Goal: Task Accomplishment & Management: Use online tool/utility

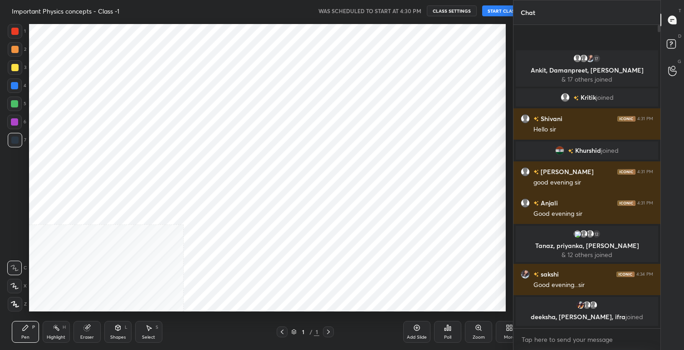
scroll to position [45053, 44868]
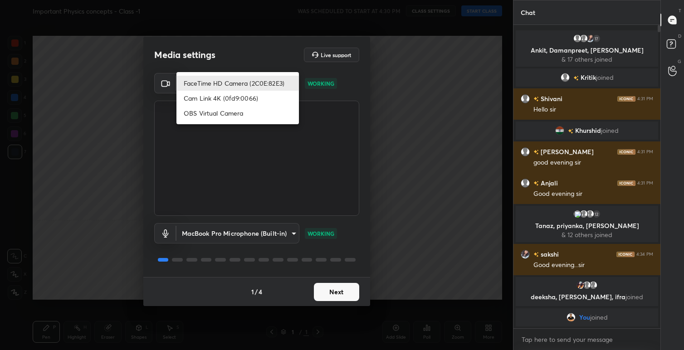
click at [291, 82] on body "1 2 3 4 5 6 7 C X Z C X Z E E Erase all H H Important Physics concepts - Class …" at bounding box center [342, 175] width 684 height 350
click at [233, 96] on li "Cam Link 4K (0fd9:0066)" at bounding box center [237, 98] width 122 height 15
type input "6140ce624747319194307c305a5da5e2c6f5b63e424978a4383bb28fb19cd6fd"
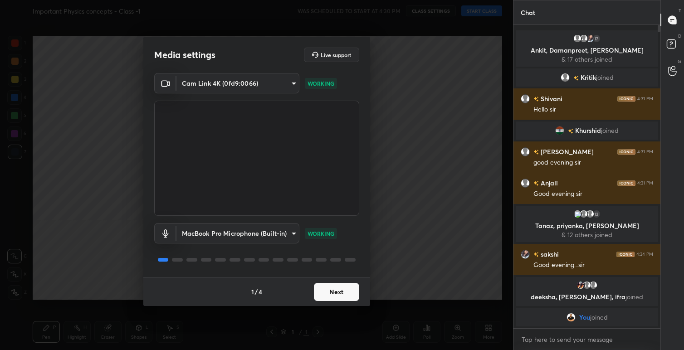
click at [341, 292] on button "Next" at bounding box center [336, 292] width 45 height 18
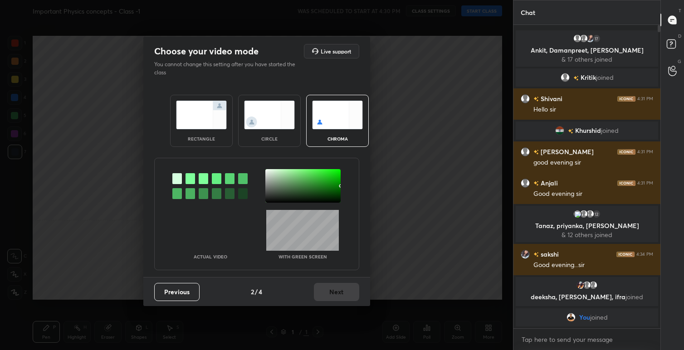
click at [191, 104] on img at bounding box center [201, 115] width 51 height 29
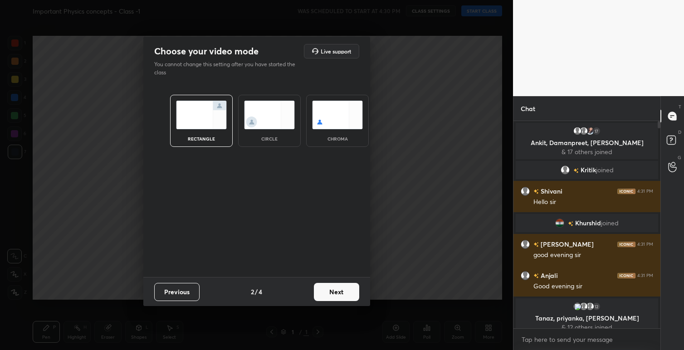
click at [348, 293] on button "Next" at bounding box center [336, 292] width 45 height 18
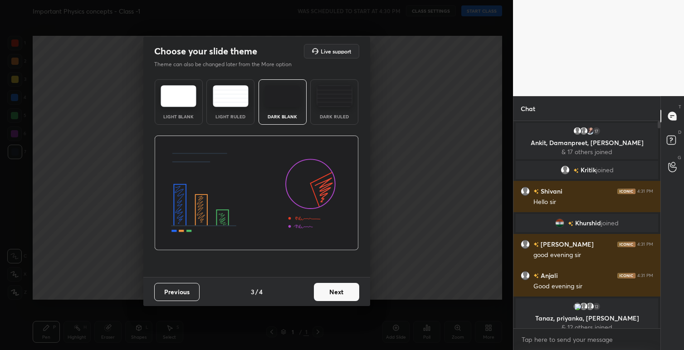
click at [354, 293] on button "Next" at bounding box center [336, 292] width 45 height 18
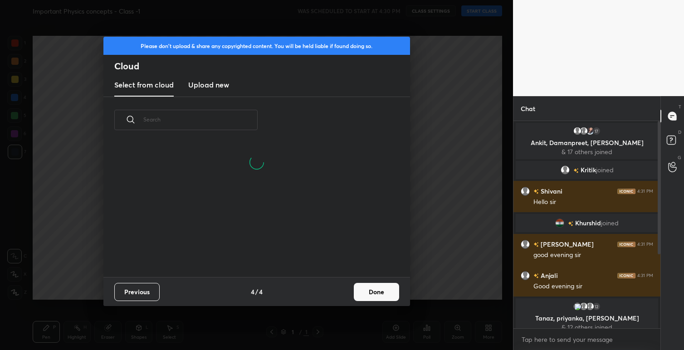
click at [366, 293] on button "Done" at bounding box center [376, 292] width 45 height 18
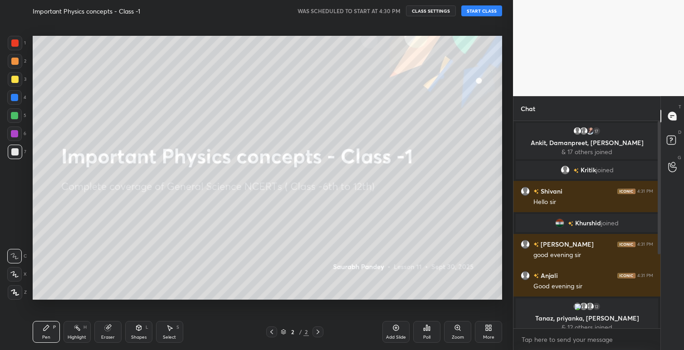
click at [479, 11] on button "START CLASS" at bounding box center [481, 10] width 41 height 11
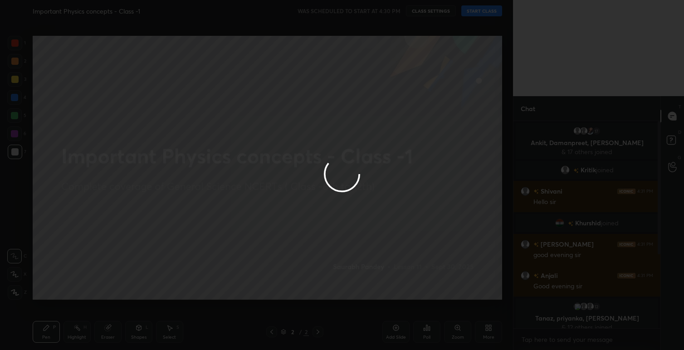
type textarea "x"
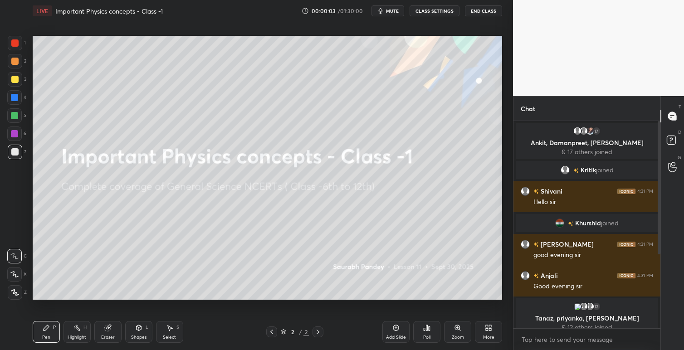
click at [395, 13] on span "mute" at bounding box center [392, 11] width 13 height 6
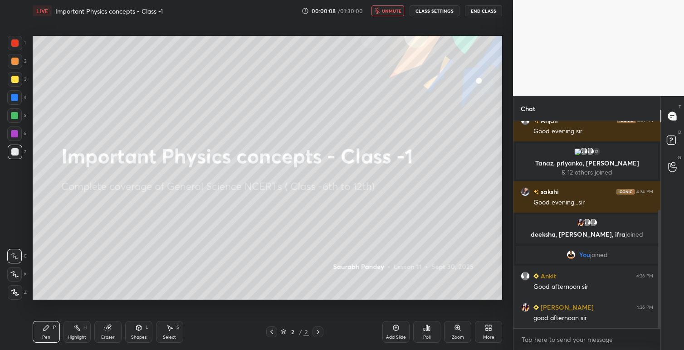
scroll to position [186, 0]
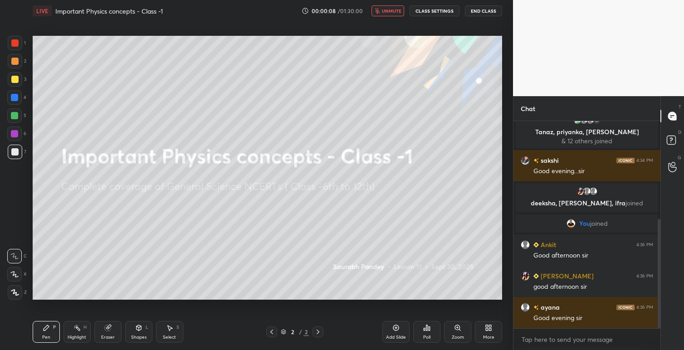
click at [491, 329] on icon at bounding box center [490, 329] width 2 height 2
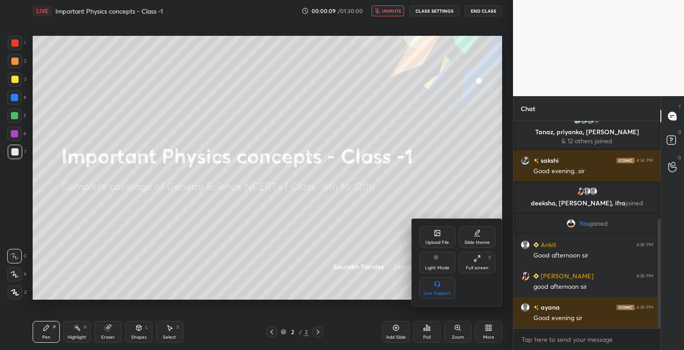
click at [438, 243] on div "Upload File" at bounding box center [437, 242] width 24 height 5
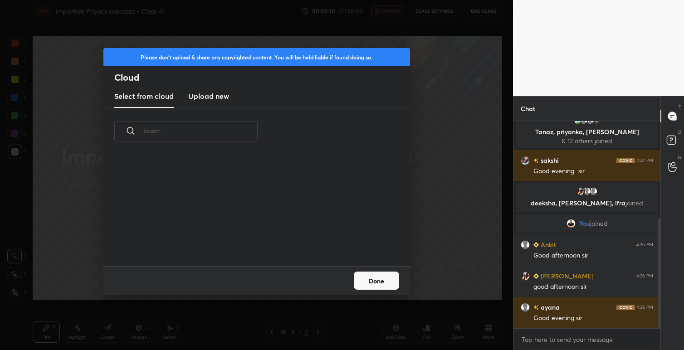
scroll to position [112, 291]
click at [209, 96] on h3 "Upload new" at bounding box center [208, 96] width 41 height 11
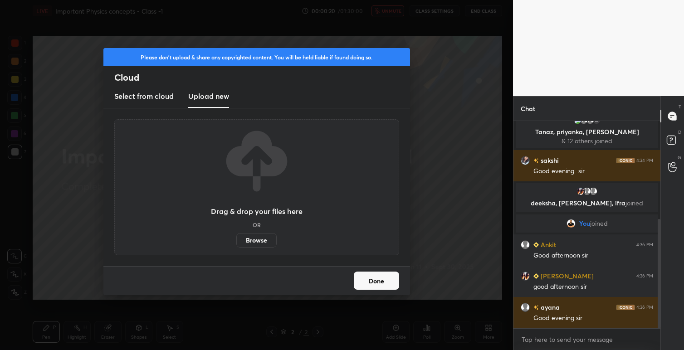
click at [257, 243] on label "Browse" at bounding box center [256, 240] width 40 height 15
click at [236, 243] on input "Browse" at bounding box center [236, 240] width 0 height 15
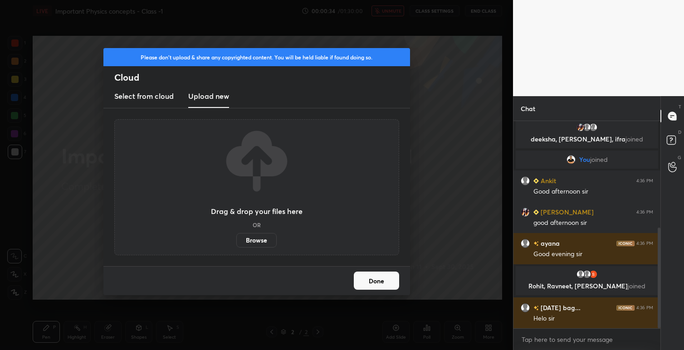
scroll to position [220, 0]
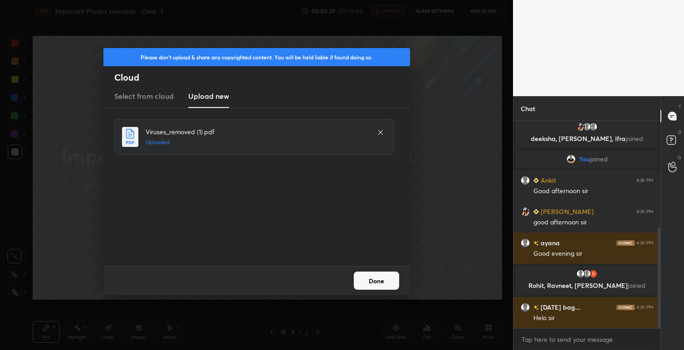
click at [384, 278] on button "Done" at bounding box center [376, 281] width 45 height 18
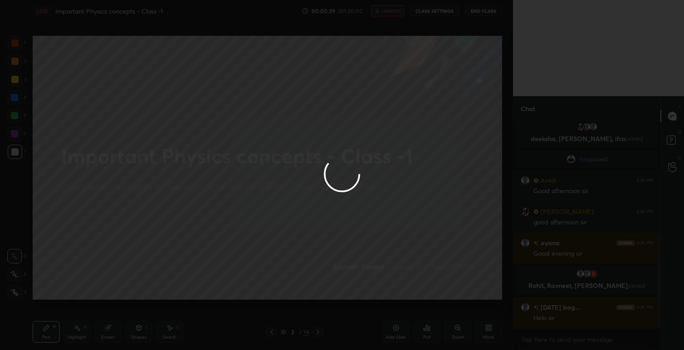
scroll to position [251, 0]
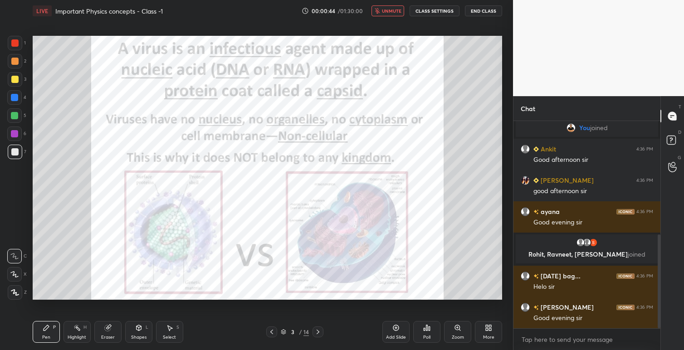
click at [429, 9] on button "CLASS SETTINGS" at bounding box center [434, 10] width 50 height 11
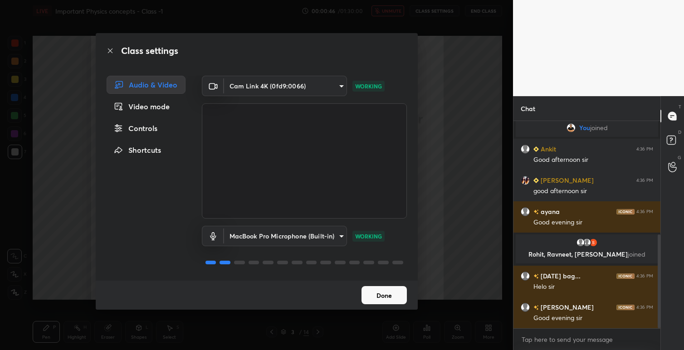
click at [337, 235] on body "1 2 3 4 5 6 7 C X Z C X Z E E Erase all H H LIVE Important Physics concepts - C…" at bounding box center [342, 175] width 684 height 350
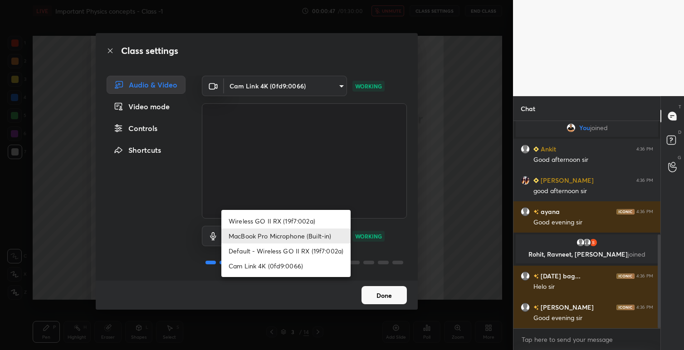
click at [300, 219] on li "Wireless GO II RX (19f7:002a)" at bounding box center [285, 221] width 129 height 15
type input "a89b6b9fee3d65aa25ebe05c07f2bd7759cce2655e0eadf156a05737dd31db95"
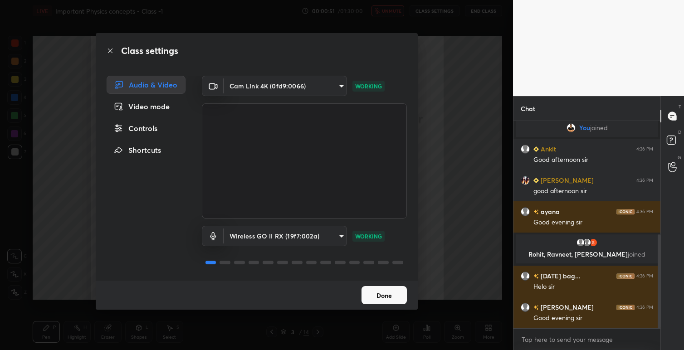
click at [389, 297] on button "Done" at bounding box center [383, 295] width 45 height 18
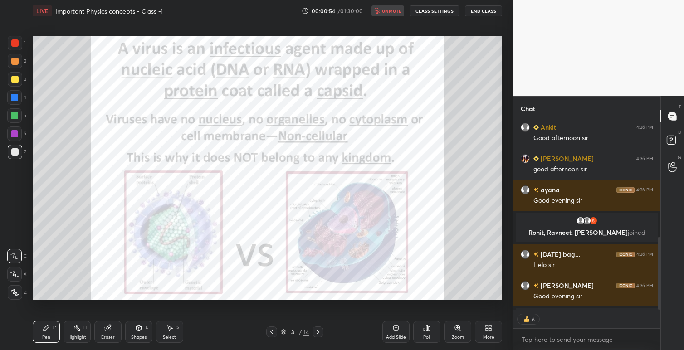
scroll to position [303, 0]
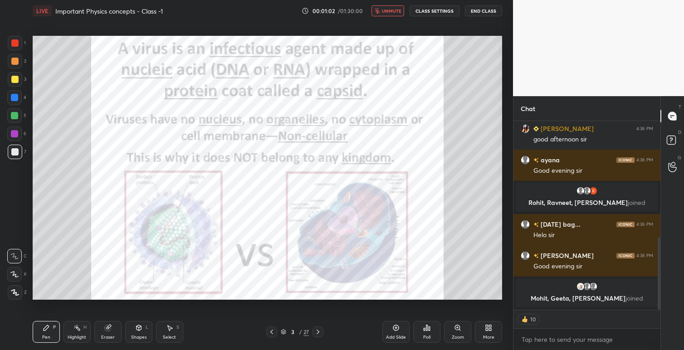
click at [388, 10] on span "unmute" at bounding box center [391, 11] width 19 height 6
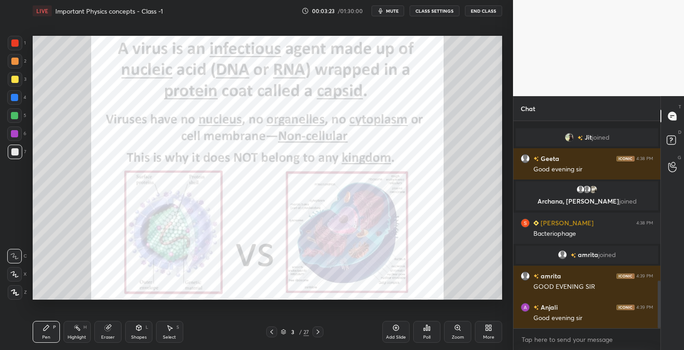
scroll to position [692, 0]
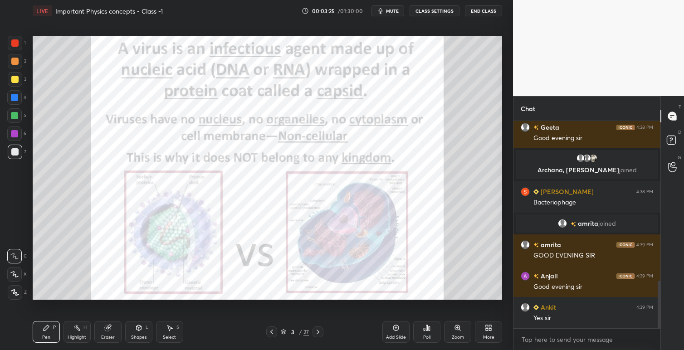
click at [14, 44] on div at bounding box center [14, 42] width 7 height 7
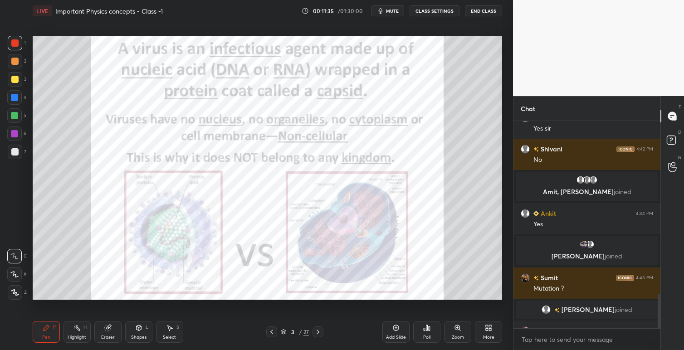
scroll to position [1046, 0]
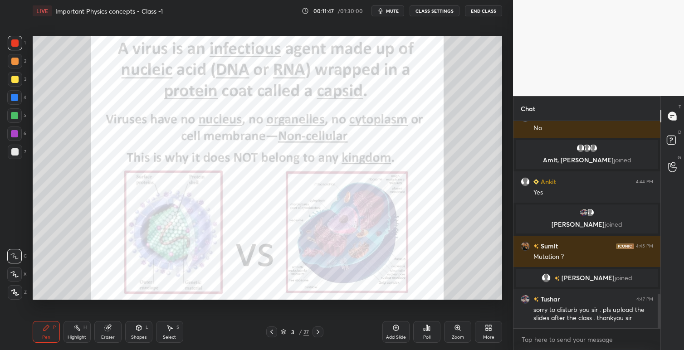
click at [319, 331] on icon at bounding box center [317, 331] width 7 height 7
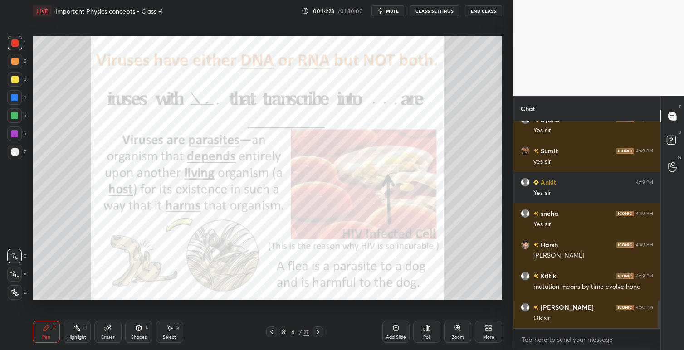
scroll to position [3, 3]
click at [271, 332] on icon at bounding box center [271, 331] width 7 height 7
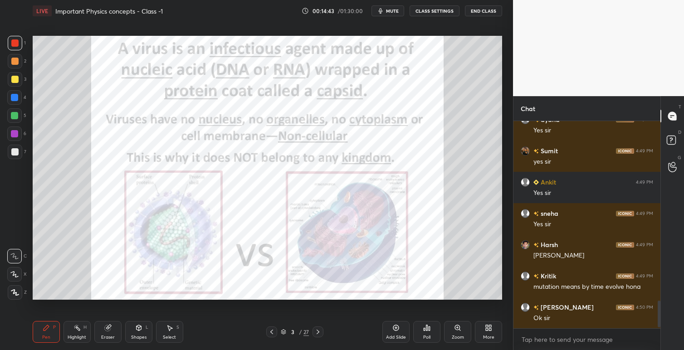
scroll to position [1386, 0]
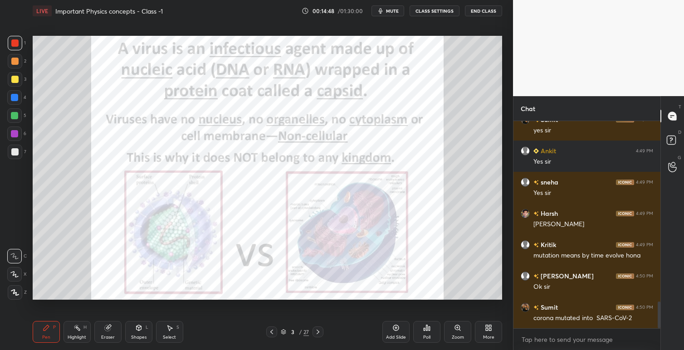
click at [318, 332] on icon at bounding box center [317, 331] width 7 height 7
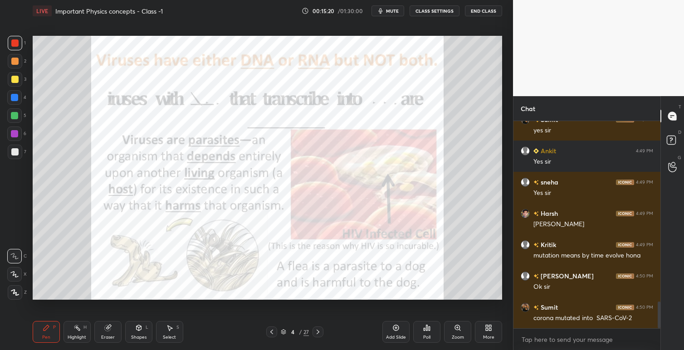
scroll to position [1426, 0]
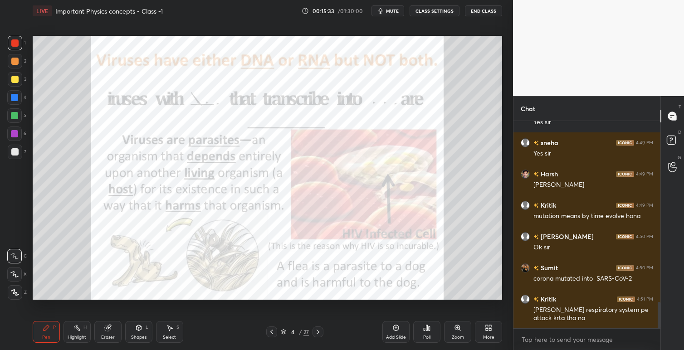
click at [318, 331] on icon at bounding box center [317, 331] width 7 height 7
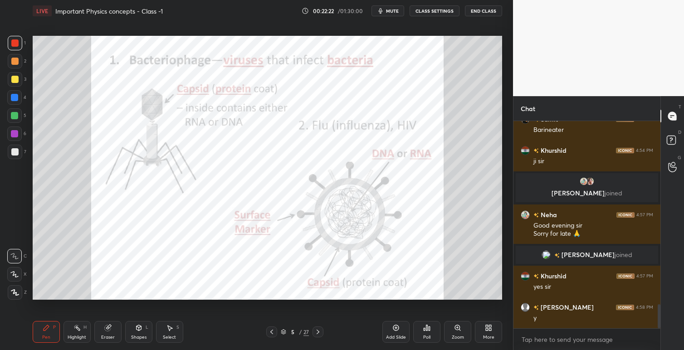
scroll to position [1567, 0]
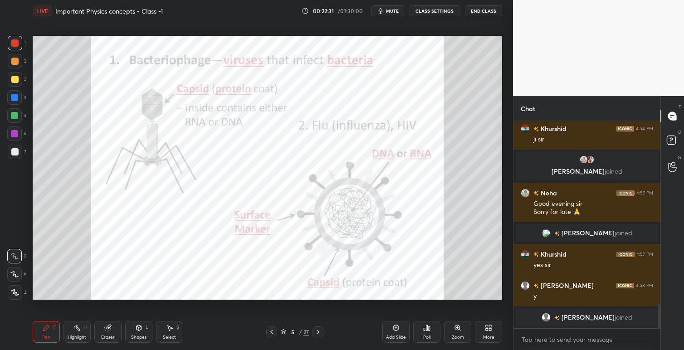
click at [318, 333] on icon at bounding box center [317, 331] width 7 height 7
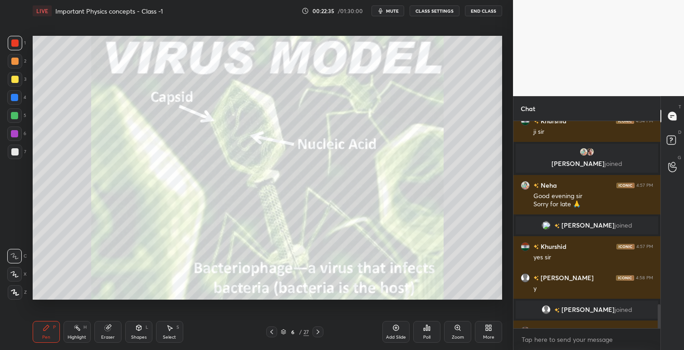
scroll to position [1590, 0]
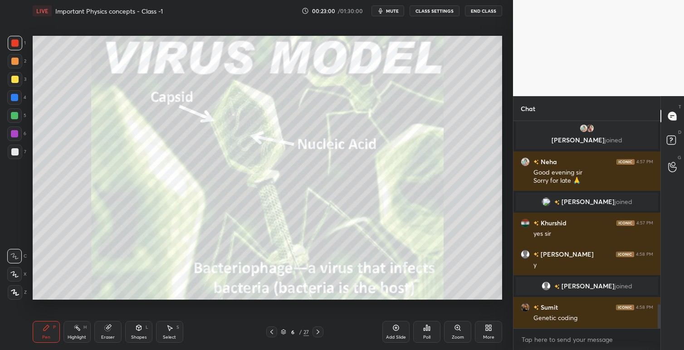
click at [266, 293] on div "Setting up your live class Poll for secs No correct answer Start poll" at bounding box center [267, 168] width 477 height 292
click at [263, 294] on div "Setting up your live class Poll for secs No correct answer Start poll" at bounding box center [267, 168] width 477 height 292
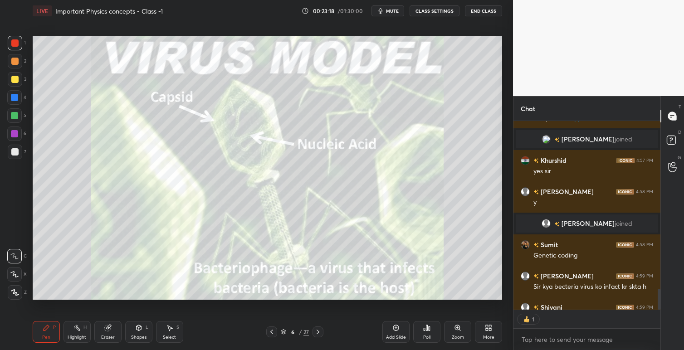
scroll to position [3, 3]
click at [273, 332] on icon at bounding box center [271, 331] width 7 height 7
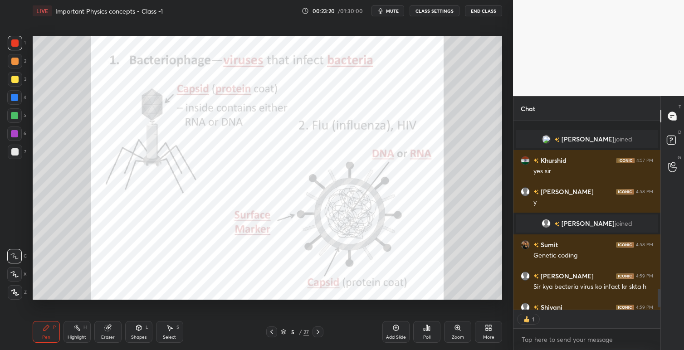
scroll to position [1703, 0]
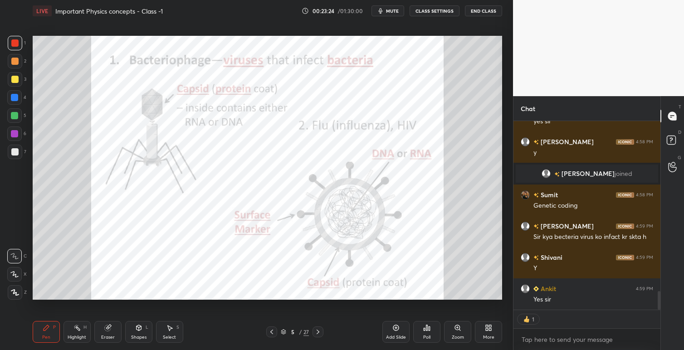
click at [319, 332] on icon at bounding box center [317, 331] width 7 height 7
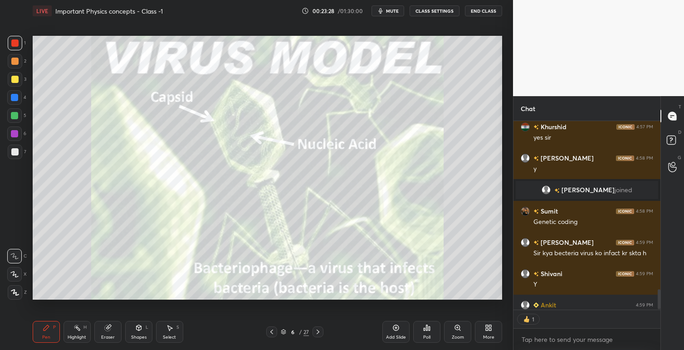
scroll to position [3, 3]
click at [271, 329] on icon at bounding box center [271, 331] width 7 height 7
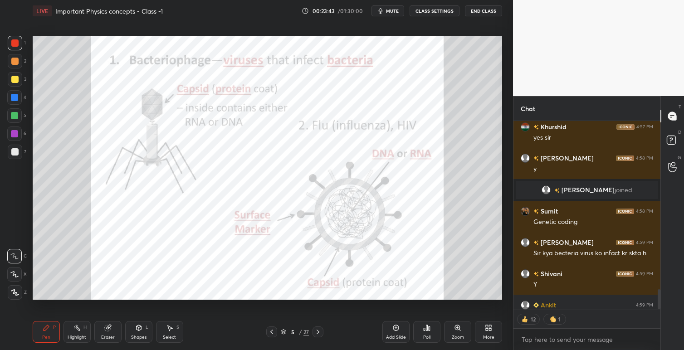
click at [318, 331] on icon at bounding box center [318, 332] width 3 height 5
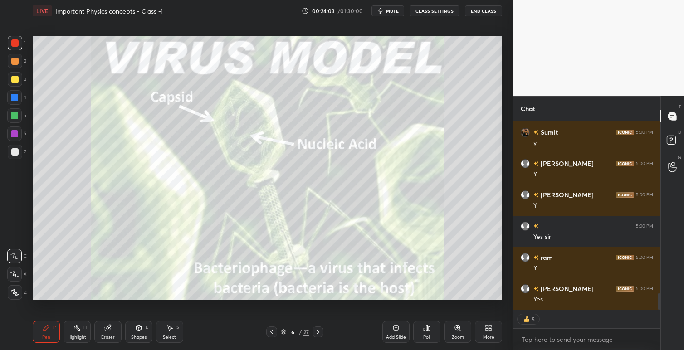
scroll to position [2016, 0]
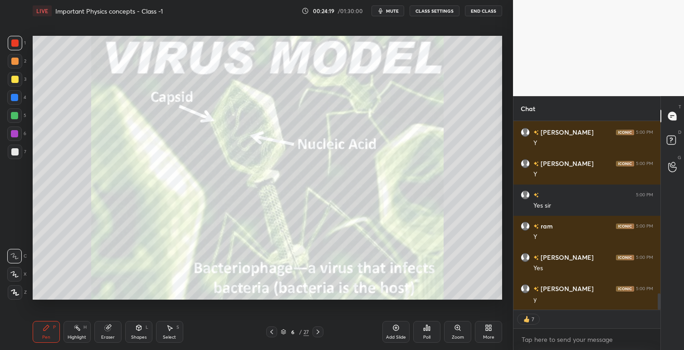
click at [318, 331] on icon at bounding box center [317, 331] width 7 height 7
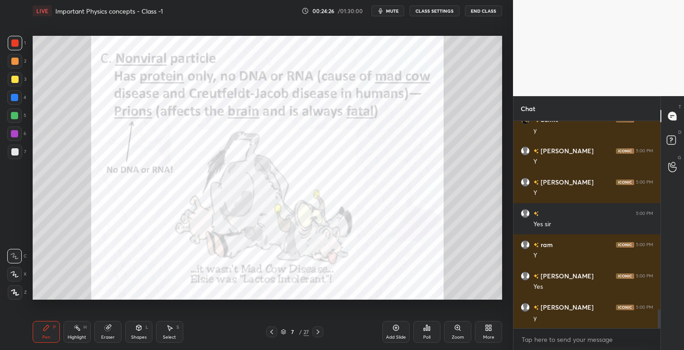
scroll to position [2028, 0]
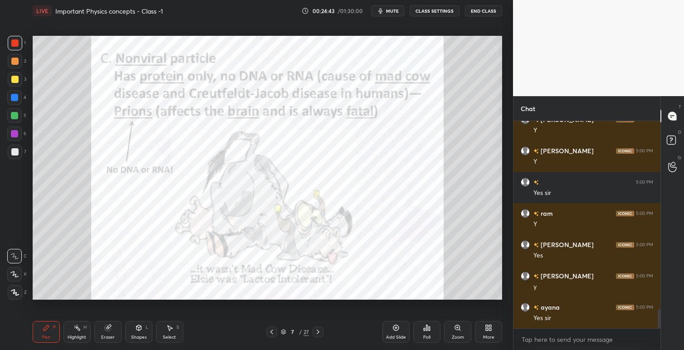
drag, startPoint x: 271, startPoint y: 334, endPoint x: 274, endPoint y: 340, distance: 7.1
click at [270, 334] on icon at bounding box center [271, 331] width 7 height 7
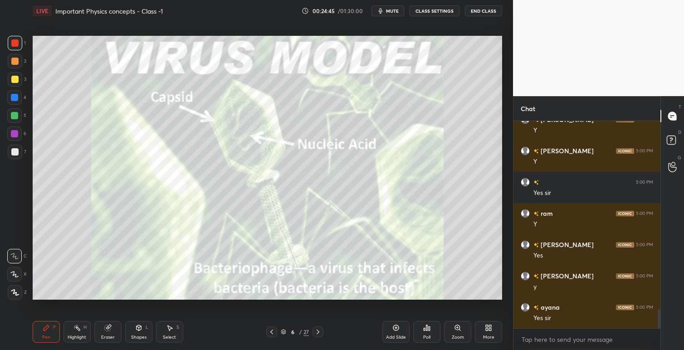
click at [273, 333] on icon at bounding box center [271, 331] width 7 height 7
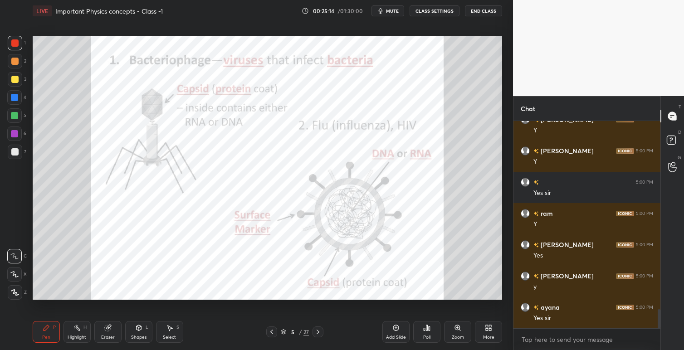
click at [320, 332] on icon at bounding box center [317, 331] width 7 height 7
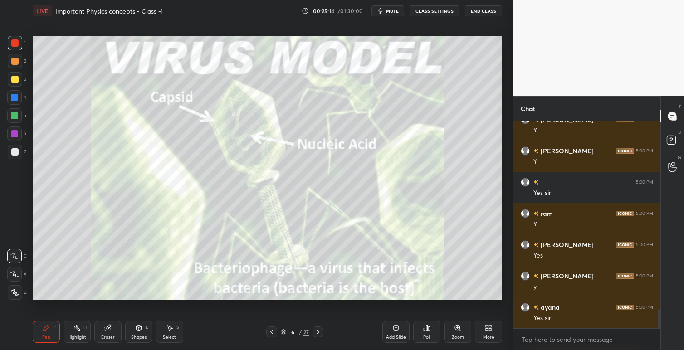
click at [321, 332] on div at bounding box center [317, 331] width 11 height 11
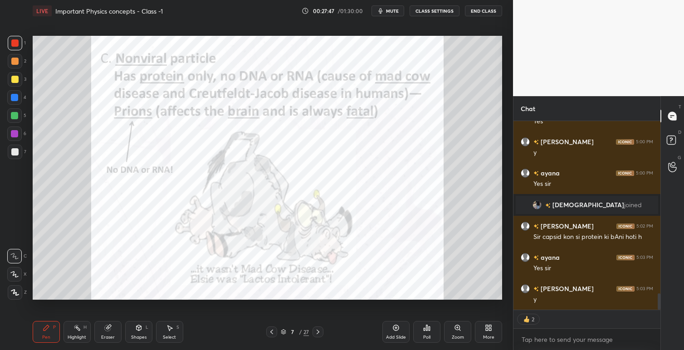
scroll to position [2031, 0]
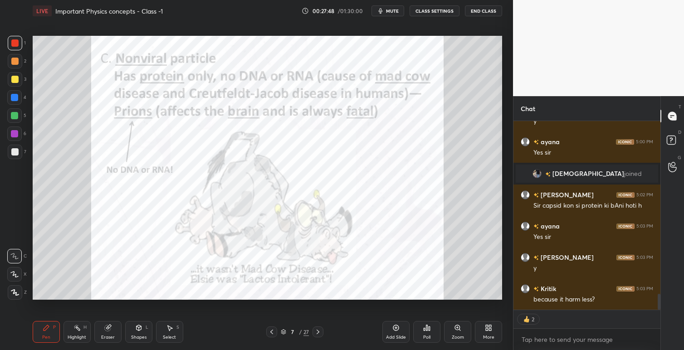
click at [318, 332] on icon at bounding box center [318, 332] width 3 height 5
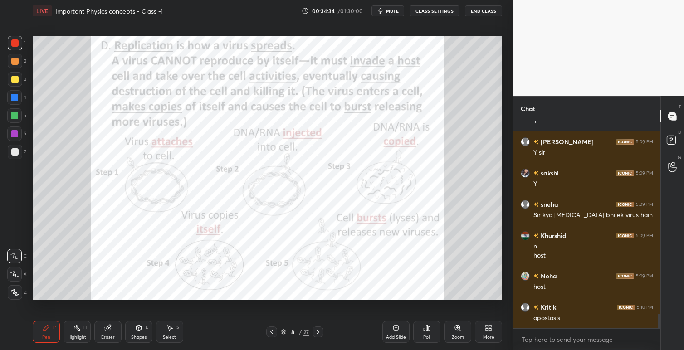
scroll to position [2812, 0]
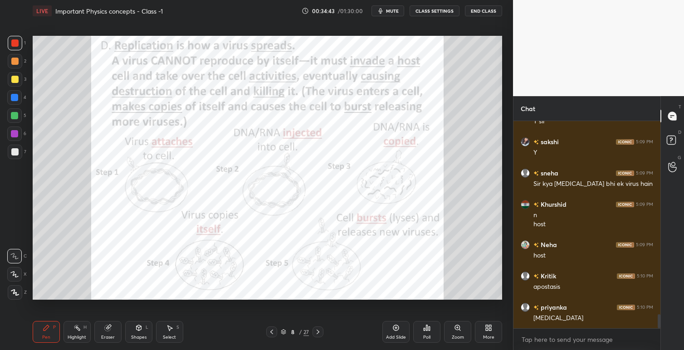
click at [320, 334] on icon at bounding box center [317, 331] width 7 height 7
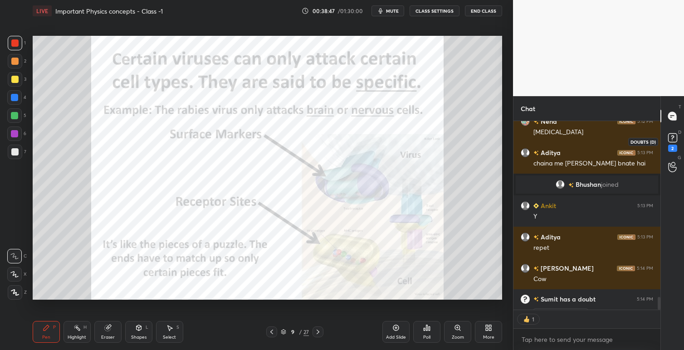
scroll to position [186, 144]
click at [673, 141] on rect at bounding box center [672, 138] width 9 height 9
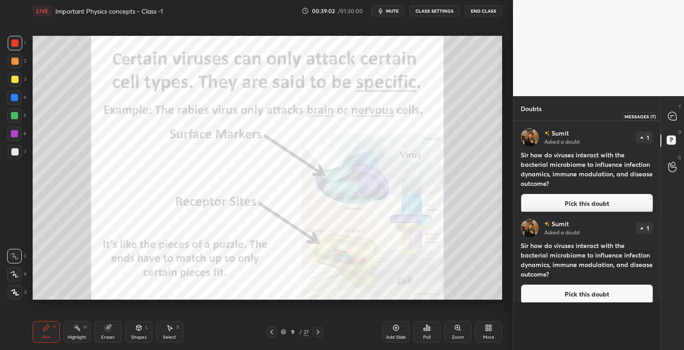
click at [672, 117] on icon at bounding box center [672, 116] width 8 height 8
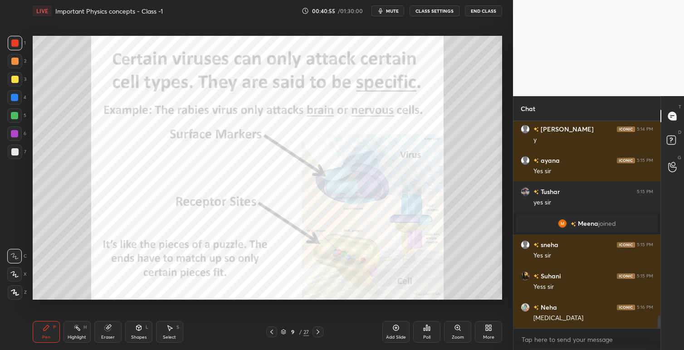
scroll to position [3205, 0]
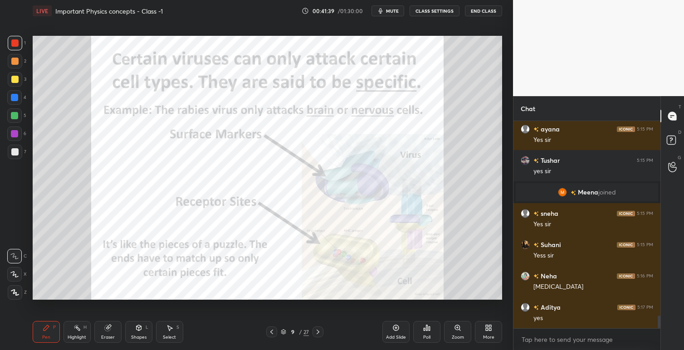
click at [319, 333] on icon at bounding box center [317, 331] width 7 height 7
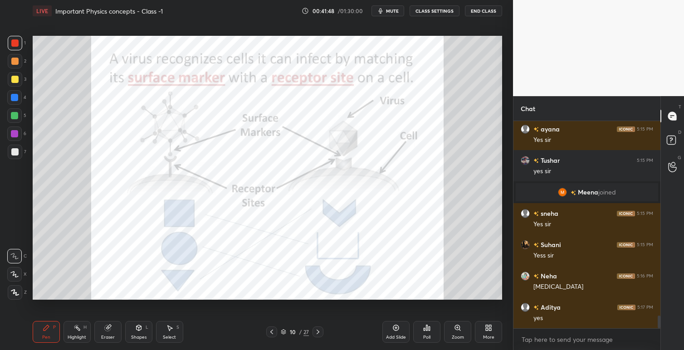
scroll to position [3236, 0]
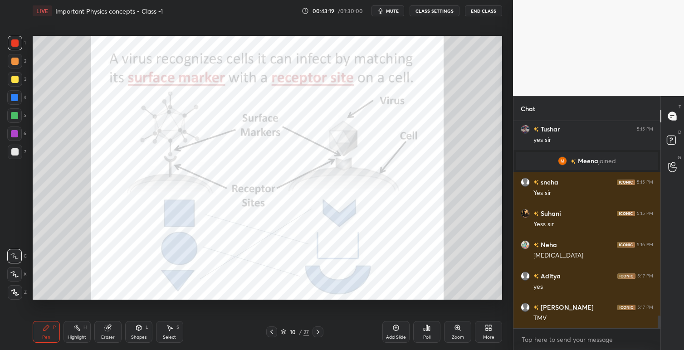
click at [319, 334] on icon at bounding box center [317, 331] width 7 height 7
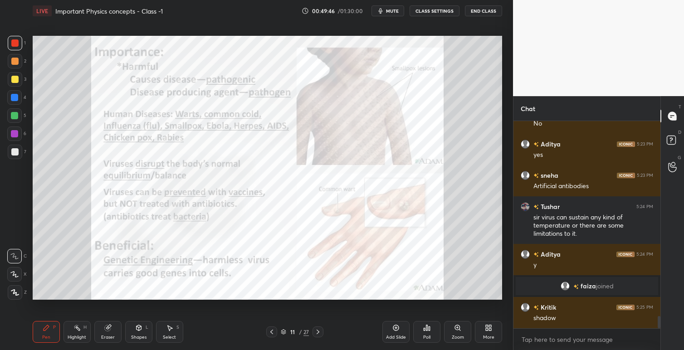
scroll to position [3341, 0]
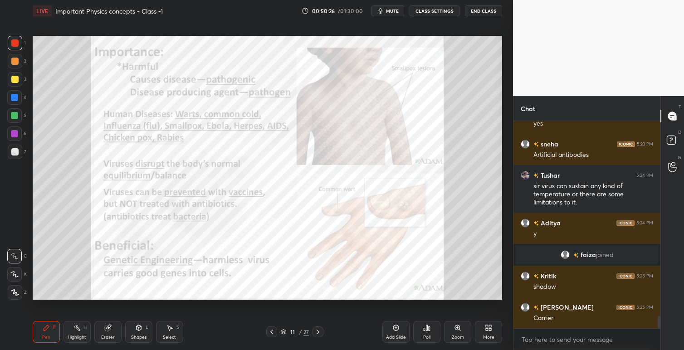
click at [319, 331] on icon at bounding box center [317, 331] width 7 height 7
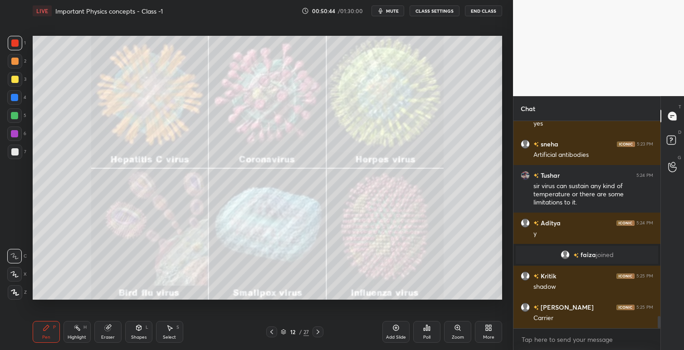
click at [367, 326] on div "Pen P Highlight H Eraser Shapes L Select S 12 / 27 Add Slide Poll Zoom More" at bounding box center [267, 332] width 469 height 36
click at [318, 333] on icon at bounding box center [317, 331] width 7 height 7
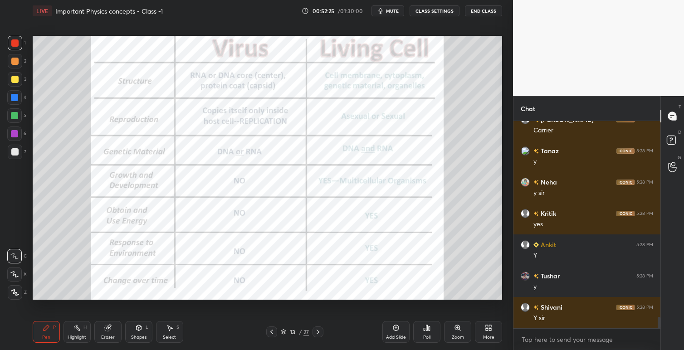
scroll to position [3560, 0]
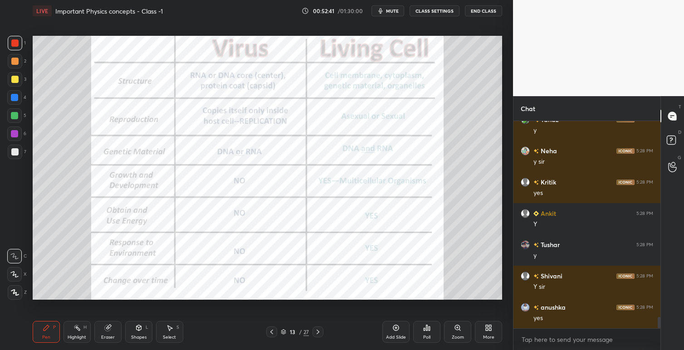
click at [319, 332] on icon at bounding box center [317, 331] width 7 height 7
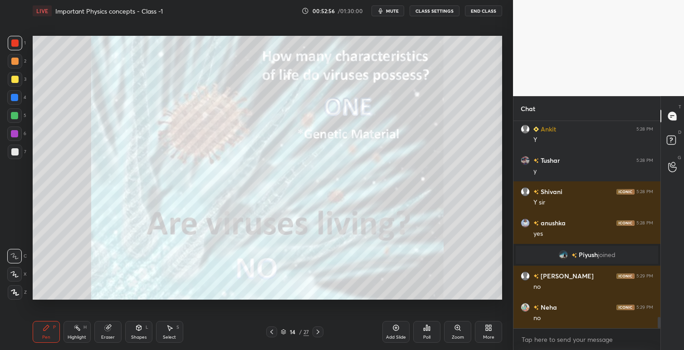
scroll to position [3607, 0]
click at [318, 331] on icon at bounding box center [318, 332] width 3 height 5
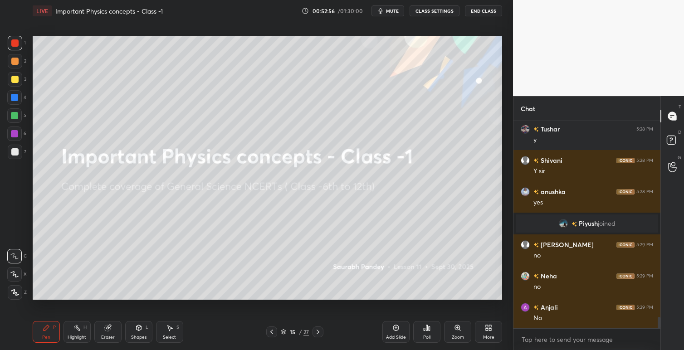
click at [318, 330] on icon at bounding box center [317, 331] width 7 height 7
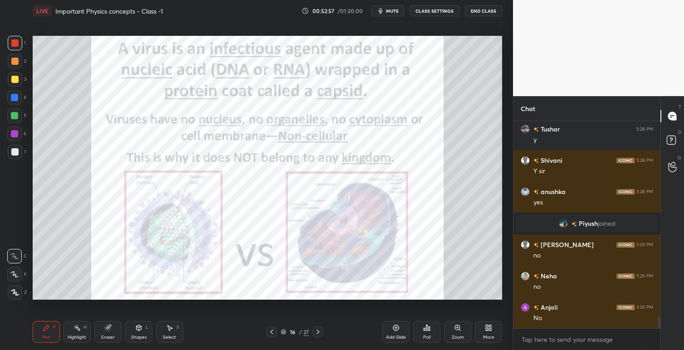
scroll to position [3670, 0]
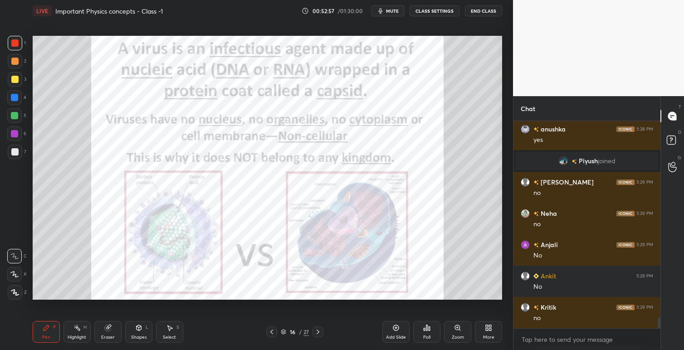
click at [273, 332] on icon at bounding box center [271, 331] width 7 height 7
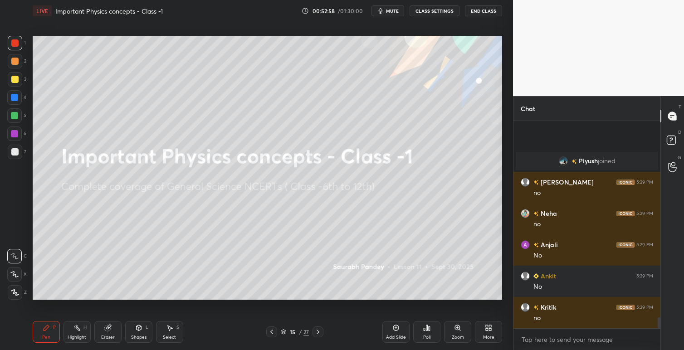
scroll to position [3732, 0]
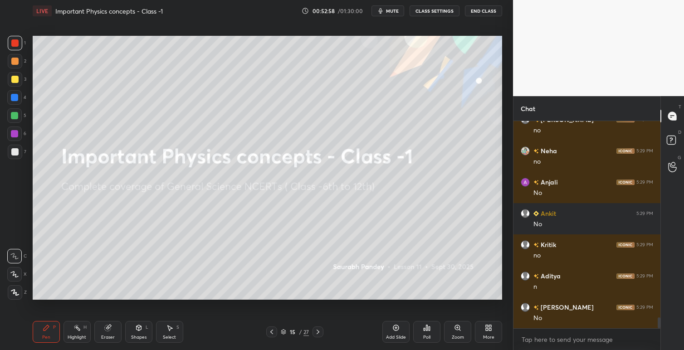
click at [272, 333] on icon at bounding box center [271, 332] width 3 height 5
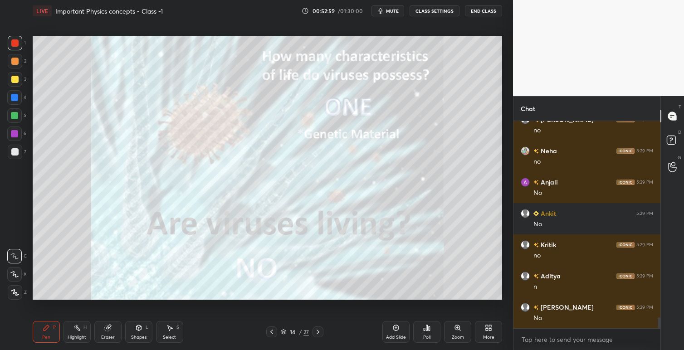
click at [273, 332] on icon at bounding box center [271, 331] width 7 height 7
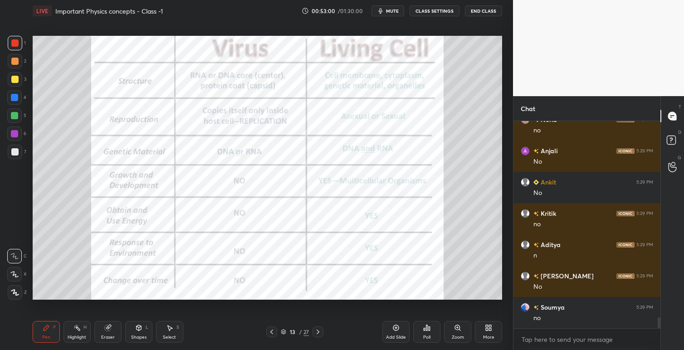
click at [274, 332] on icon at bounding box center [271, 331] width 7 height 7
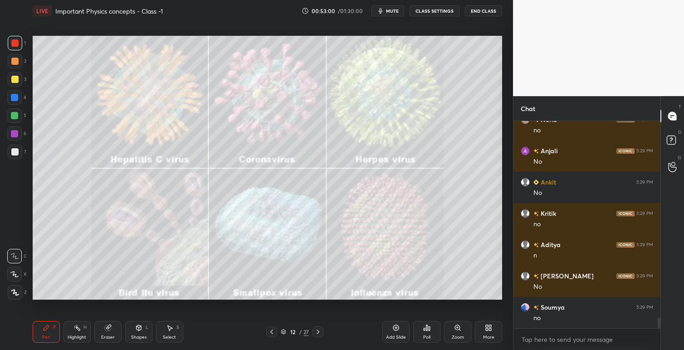
click at [274, 332] on icon at bounding box center [271, 331] width 7 height 7
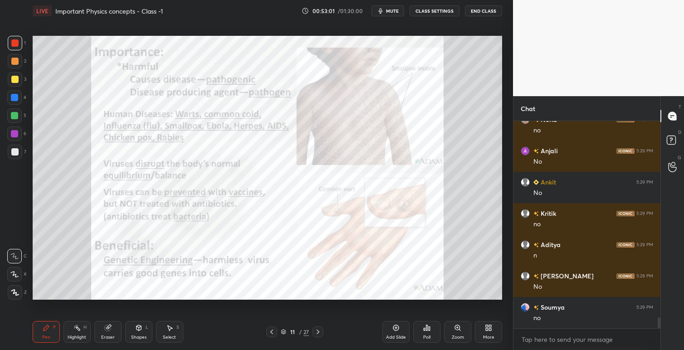
click at [275, 332] on icon at bounding box center [271, 331] width 7 height 7
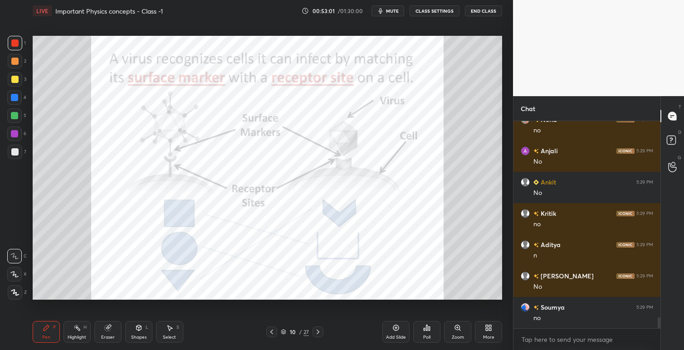
click at [275, 332] on div at bounding box center [271, 331] width 11 height 11
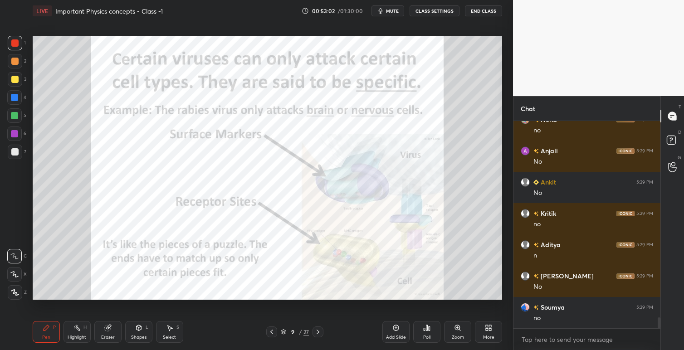
click at [276, 333] on div at bounding box center [271, 331] width 11 height 11
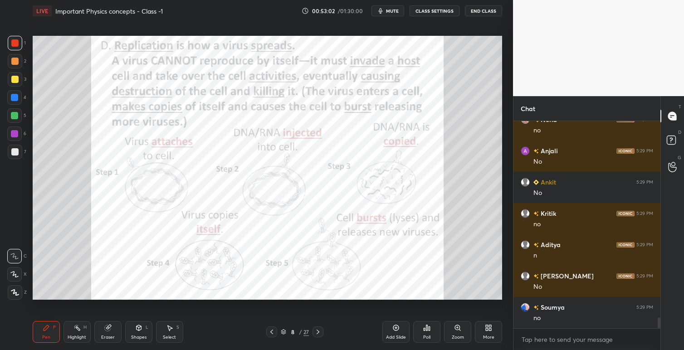
click at [276, 333] on div at bounding box center [271, 331] width 11 height 11
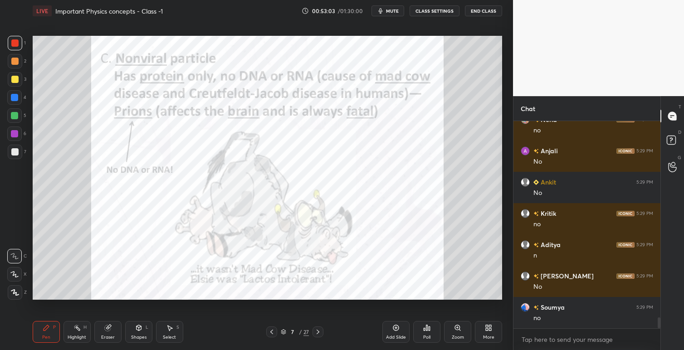
click at [276, 333] on div at bounding box center [271, 331] width 11 height 11
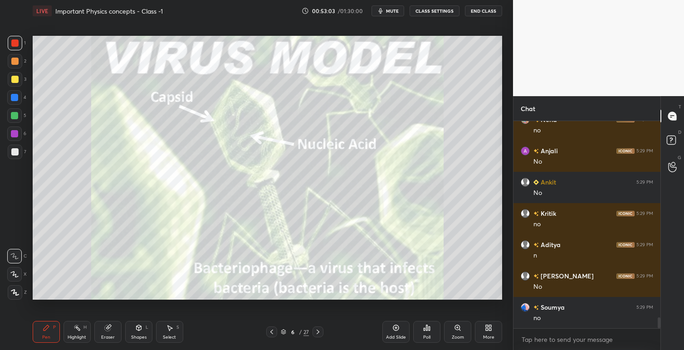
scroll to position [3795, 0]
click at [276, 334] on div at bounding box center [271, 331] width 11 height 11
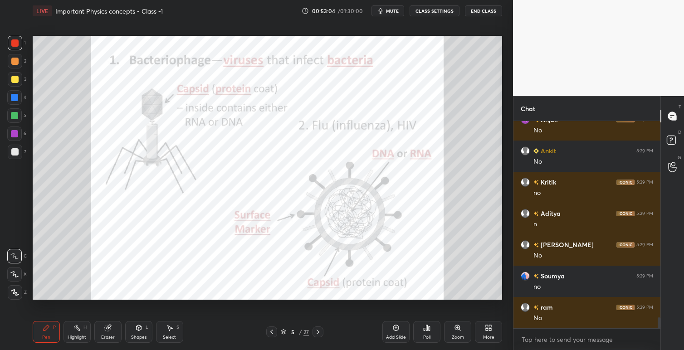
click at [276, 334] on div at bounding box center [271, 331] width 11 height 11
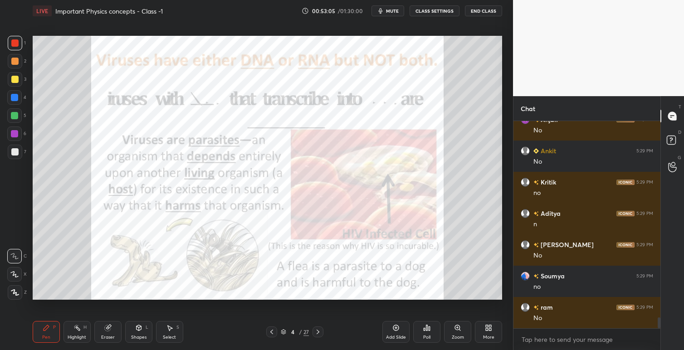
click at [277, 334] on div "4 / 27" at bounding box center [294, 331] width 57 height 11
click at [273, 334] on icon at bounding box center [271, 331] width 7 height 7
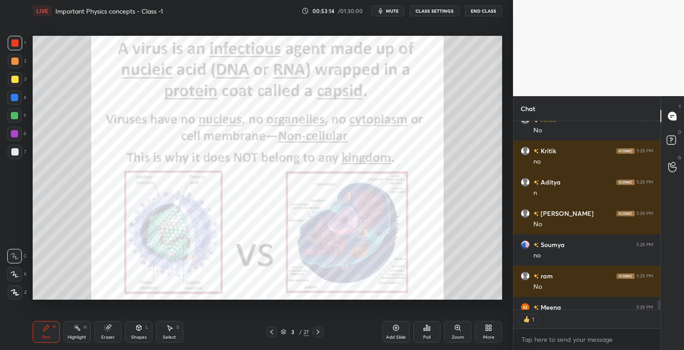
scroll to position [3876, 0]
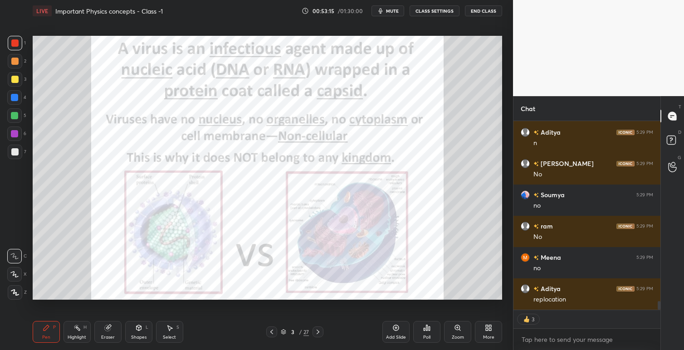
click at [319, 331] on icon at bounding box center [317, 331] width 7 height 7
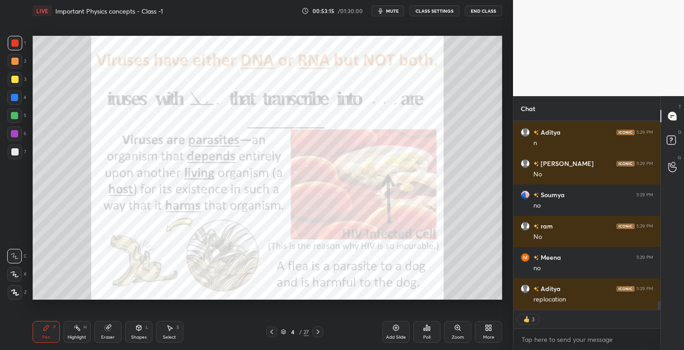
click at [321, 331] on icon at bounding box center [317, 331] width 7 height 7
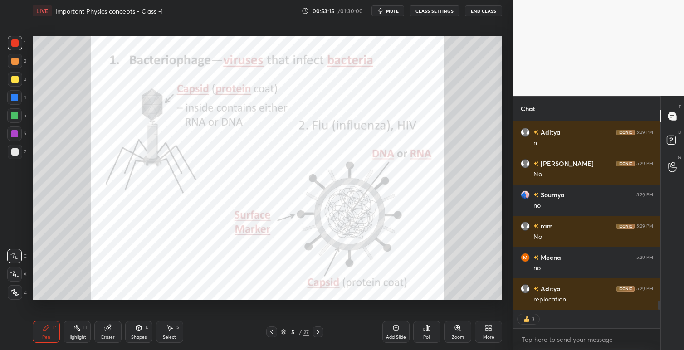
click at [321, 332] on icon at bounding box center [317, 331] width 7 height 7
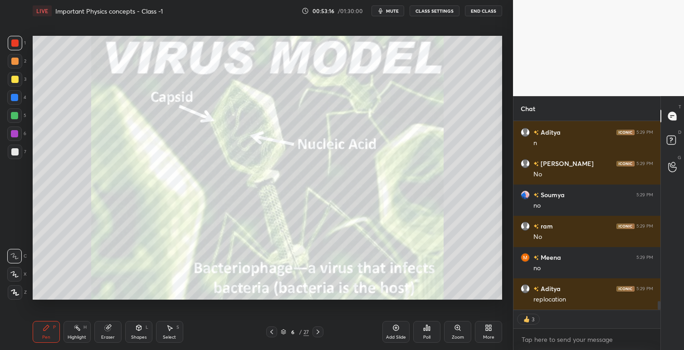
click at [321, 332] on div at bounding box center [317, 331] width 11 height 11
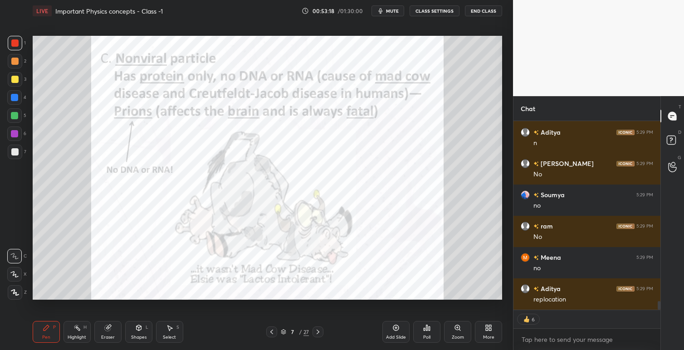
click at [489, 326] on icon at bounding box center [490, 326] width 2 height 2
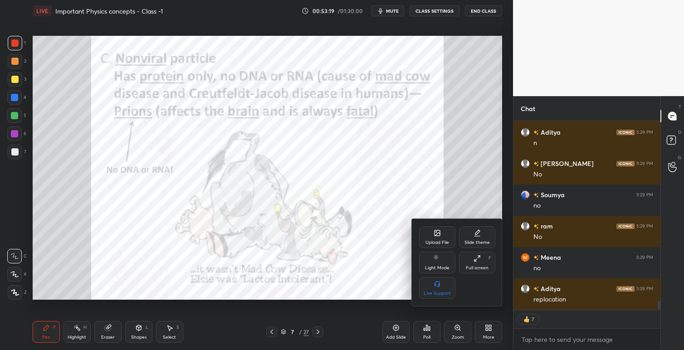
click at [437, 240] on div "Upload File" at bounding box center [437, 242] width 24 height 5
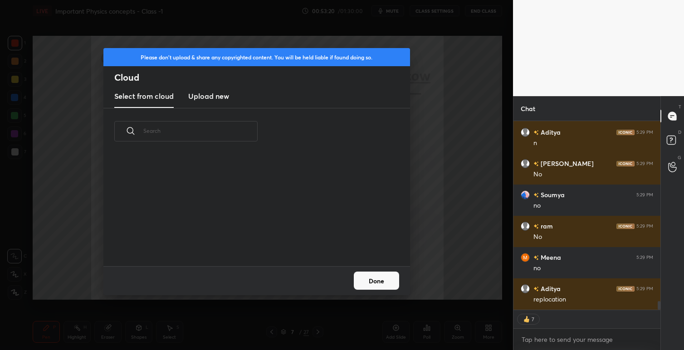
scroll to position [112, 291]
drag, startPoint x: 214, startPoint y: 97, endPoint x: 220, endPoint y: 107, distance: 10.8
click at [215, 98] on h3 "Upload new" at bounding box center [208, 96] width 41 height 11
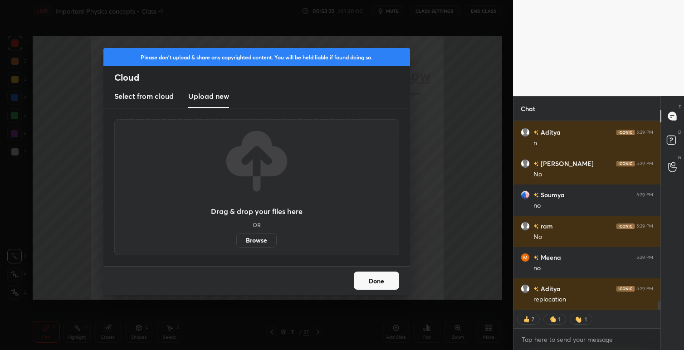
click at [258, 239] on label "Browse" at bounding box center [256, 240] width 40 height 15
click at [236, 239] on input "Browse" at bounding box center [236, 240] width 0 height 15
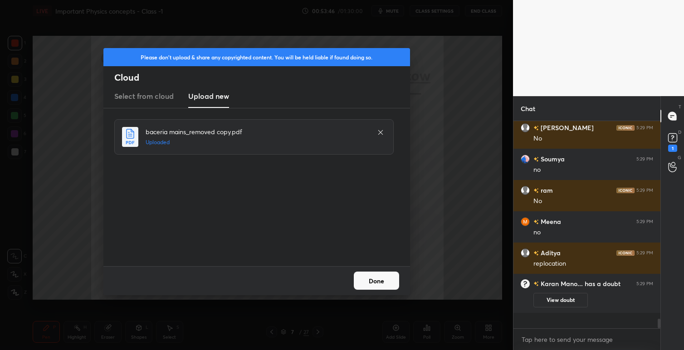
scroll to position [3896, 0]
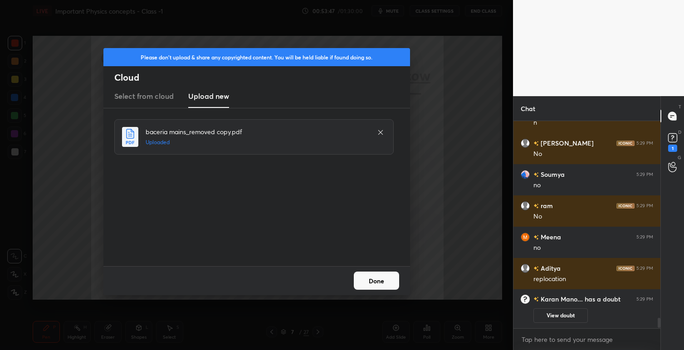
click at [375, 280] on button "Done" at bounding box center [376, 281] width 45 height 18
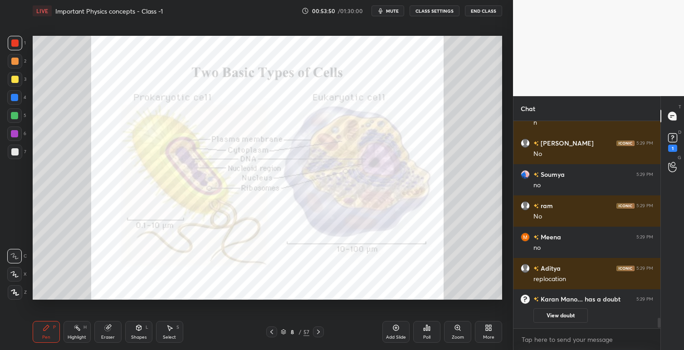
click at [560, 316] on button "View doubt" at bounding box center [560, 315] width 54 height 15
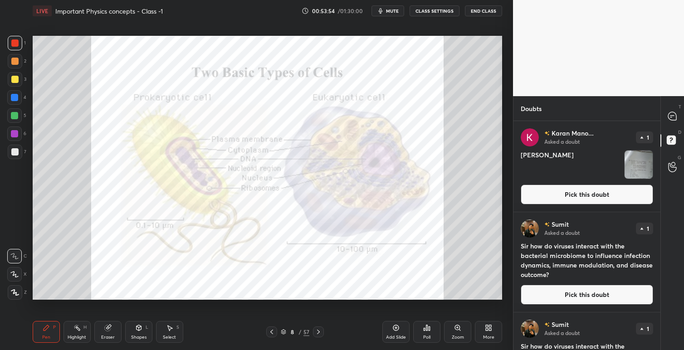
click at [594, 196] on button "Pick this doubt" at bounding box center [587, 195] width 132 height 20
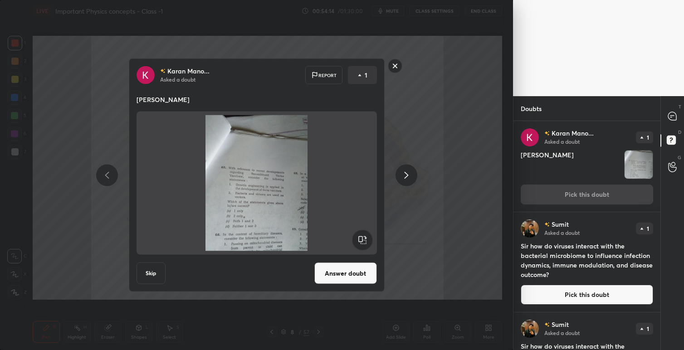
click at [395, 65] on rect at bounding box center [395, 66] width 14 height 14
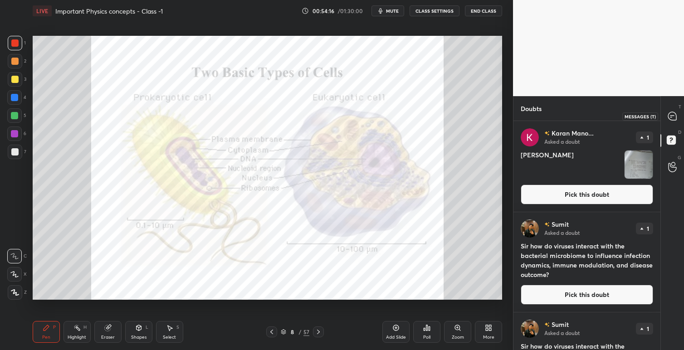
click at [671, 114] on icon at bounding box center [672, 116] width 8 height 8
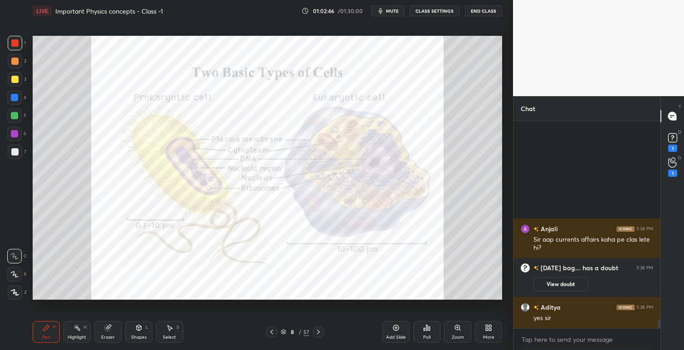
scroll to position [4608, 0]
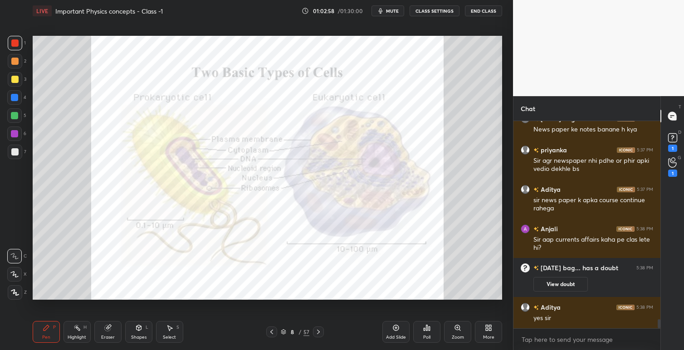
click at [320, 333] on icon at bounding box center [318, 331] width 7 height 7
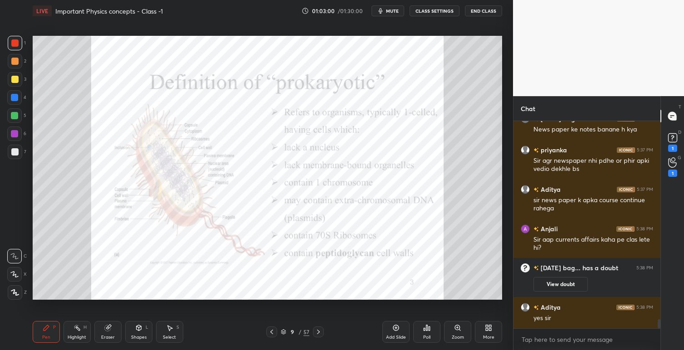
click at [271, 331] on icon at bounding box center [271, 331] width 7 height 7
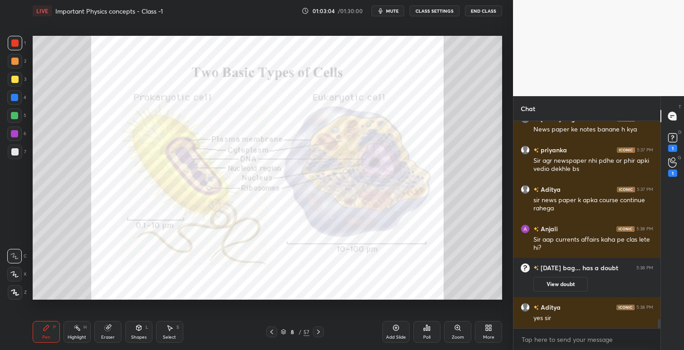
click at [322, 334] on div at bounding box center [318, 331] width 11 height 11
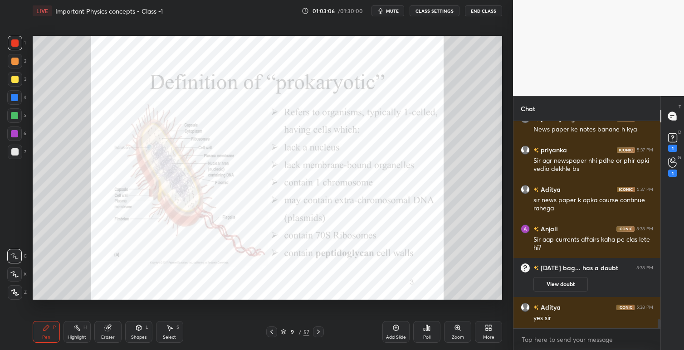
click at [320, 331] on icon at bounding box center [318, 331] width 7 height 7
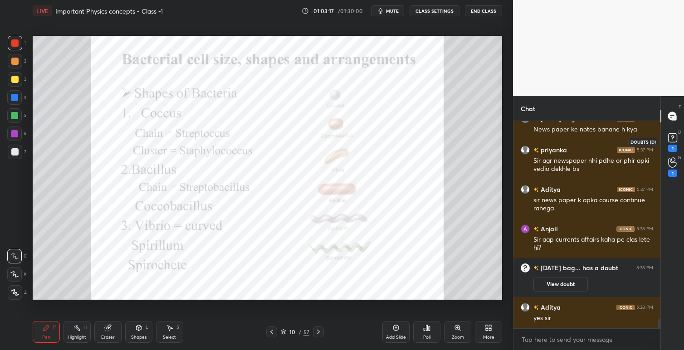
click at [673, 142] on icon at bounding box center [673, 138] width 14 height 14
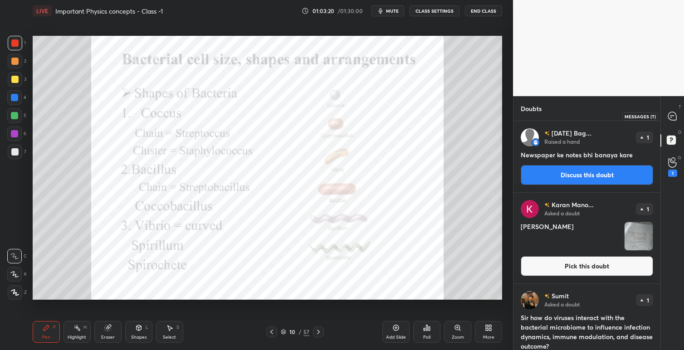
click at [673, 118] on icon at bounding box center [672, 116] width 8 height 8
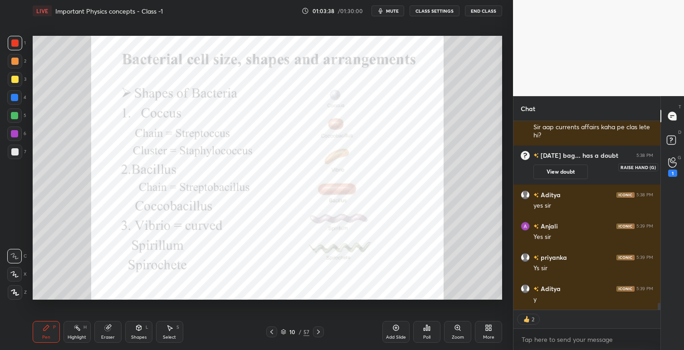
scroll to position [4915, 0]
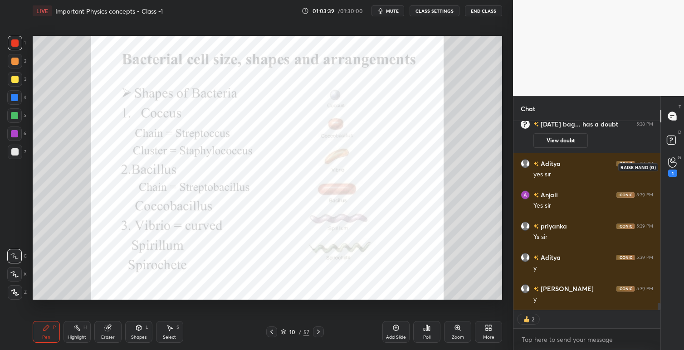
click at [674, 166] on icon at bounding box center [672, 162] width 9 height 10
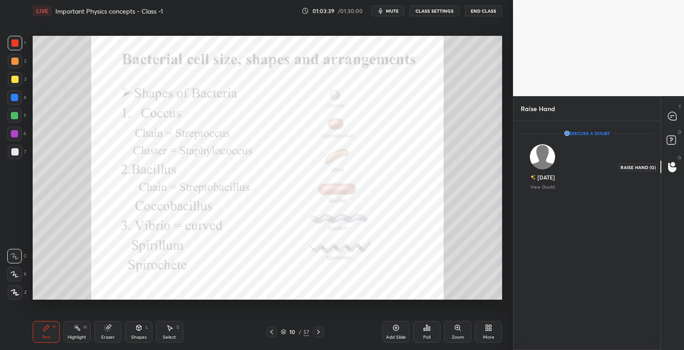
scroll to position [3, 3]
click at [673, 117] on icon at bounding box center [672, 116] width 8 height 8
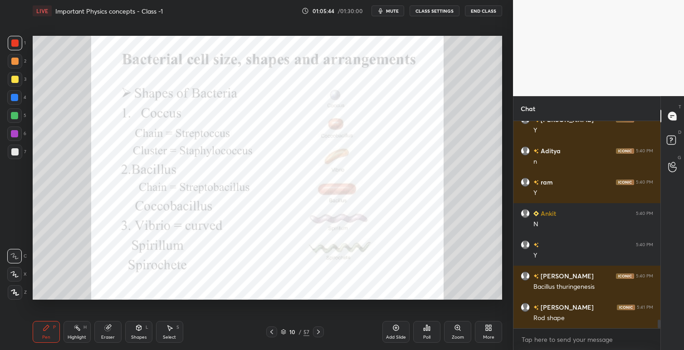
scroll to position [4931, 0]
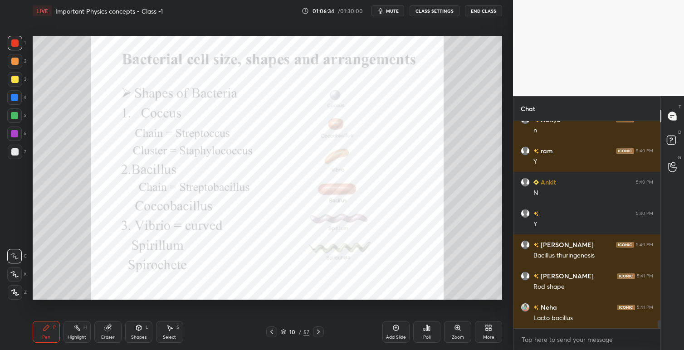
click at [318, 331] on icon at bounding box center [318, 332] width 3 height 5
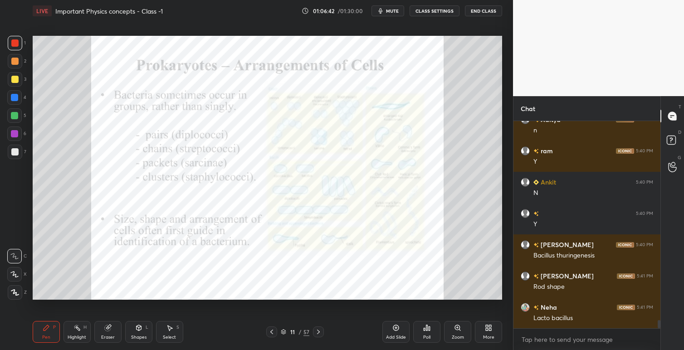
click at [271, 331] on icon at bounding box center [271, 332] width 3 height 5
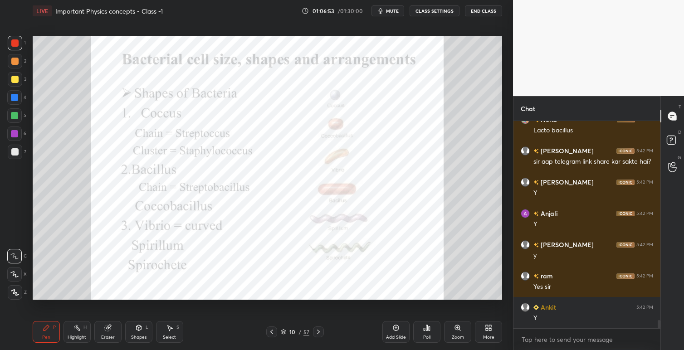
scroll to position [5182, 0]
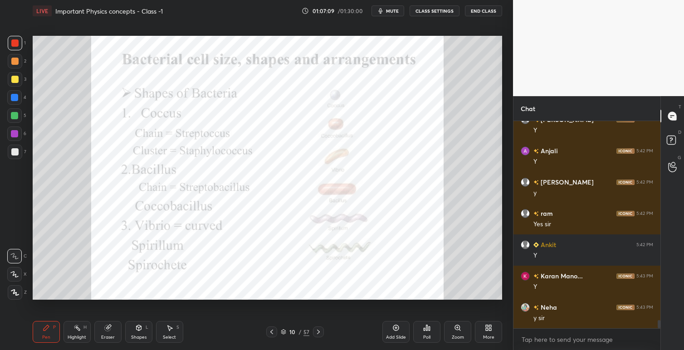
click at [318, 330] on icon at bounding box center [318, 331] width 7 height 7
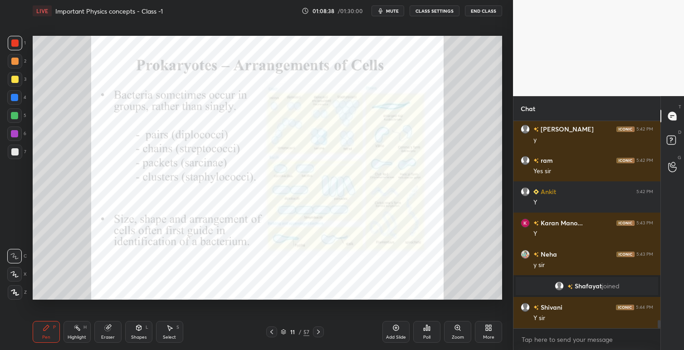
scroll to position [5090, 0]
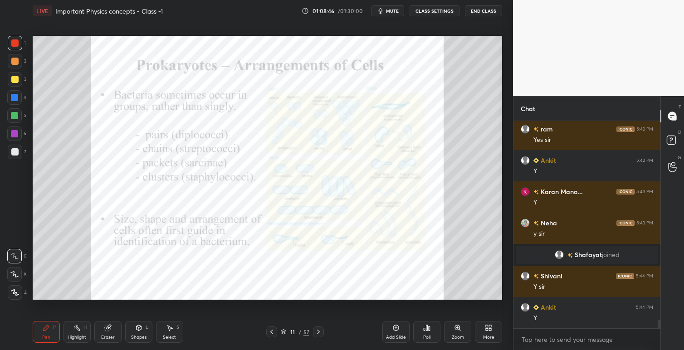
click at [391, 12] on span "mute" at bounding box center [392, 11] width 13 height 6
click at [390, 14] on button "unmute" at bounding box center [387, 10] width 33 height 11
click at [674, 163] on icon at bounding box center [672, 162] width 9 height 10
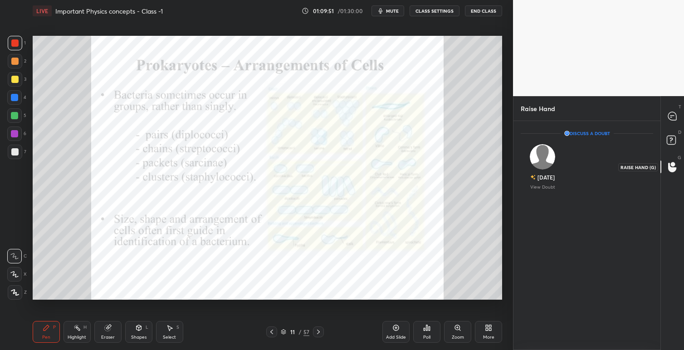
scroll to position [3, 3]
click at [673, 112] on icon at bounding box center [672, 117] width 10 height 10
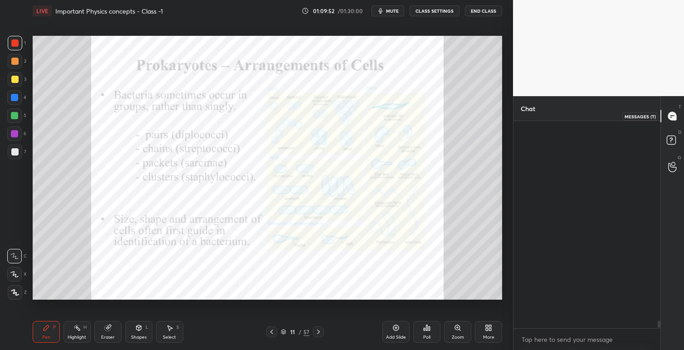
scroll to position [205, 144]
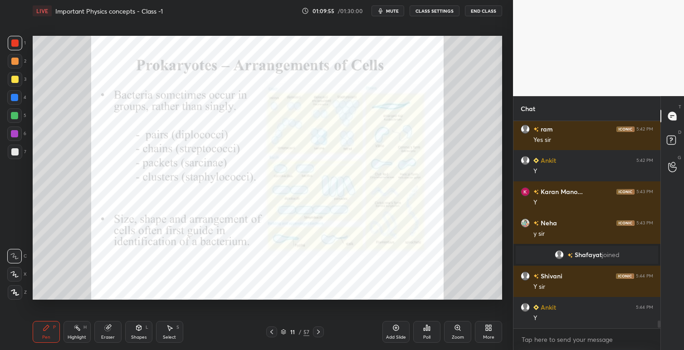
click at [317, 333] on icon at bounding box center [318, 332] width 3 height 5
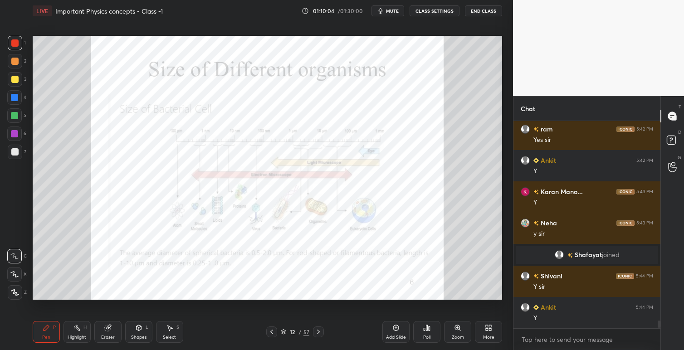
click at [456, 331] on icon at bounding box center [457, 327] width 7 height 7
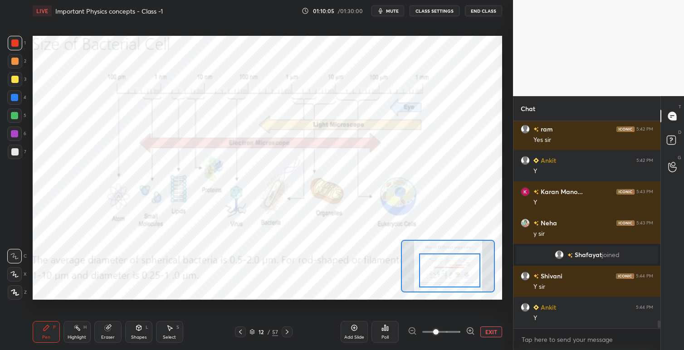
click at [463, 279] on div at bounding box center [449, 270] width 61 height 34
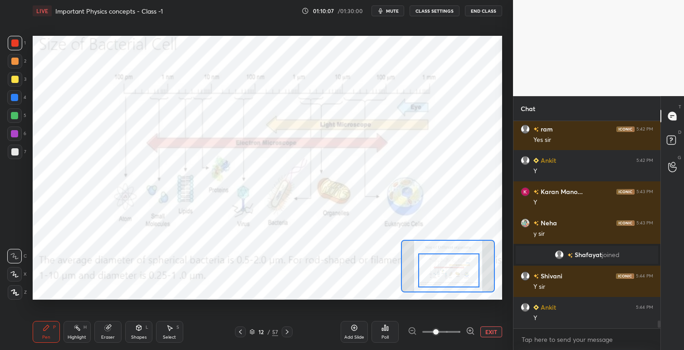
click at [463, 264] on div at bounding box center [448, 270] width 61 height 34
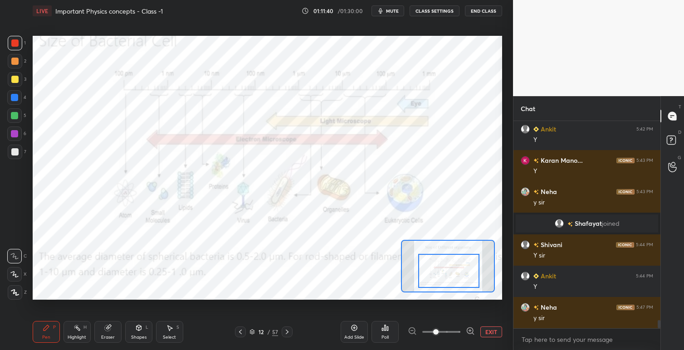
drag, startPoint x: 486, startPoint y: 332, endPoint x: 472, endPoint y: 334, distance: 13.7
click at [485, 332] on button "EXIT" at bounding box center [491, 331] width 22 height 11
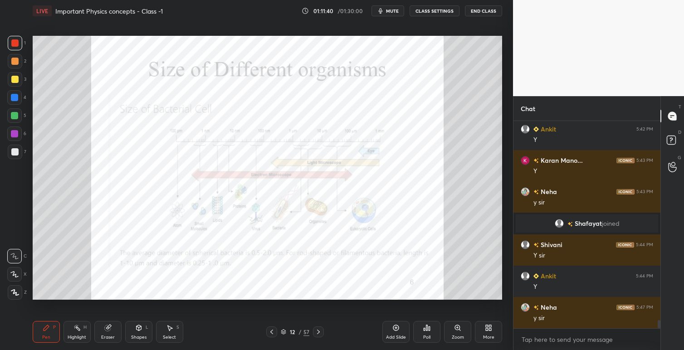
click at [319, 333] on icon at bounding box center [318, 331] width 7 height 7
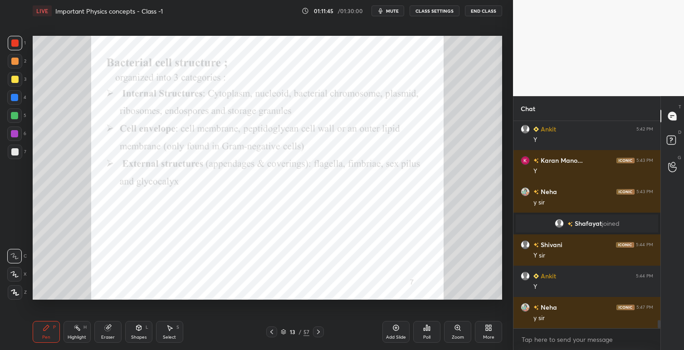
click at [458, 328] on icon at bounding box center [457, 327] width 5 height 5
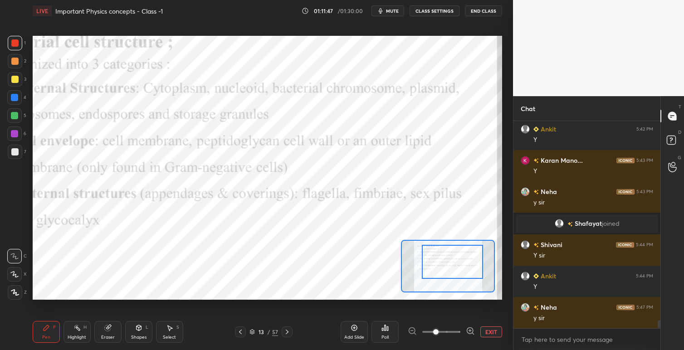
drag, startPoint x: 445, startPoint y: 270, endPoint x: 450, endPoint y: 278, distance: 8.6
click at [450, 268] on div at bounding box center [452, 262] width 61 height 34
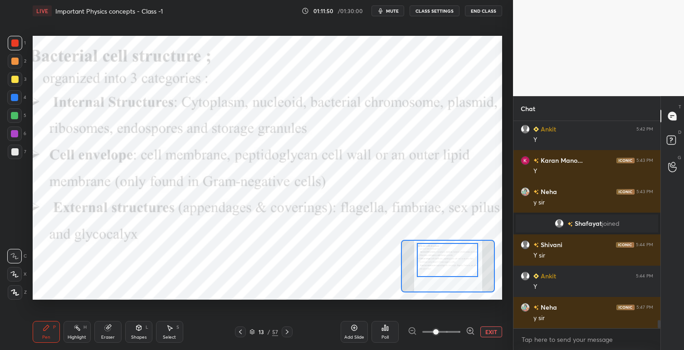
drag, startPoint x: 457, startPoint y: 269, endPoint x: 459, endPoint y: 302, distance: 33.2
click at [457, 266] on div at bounding box center [447, 260] width 61 height 34
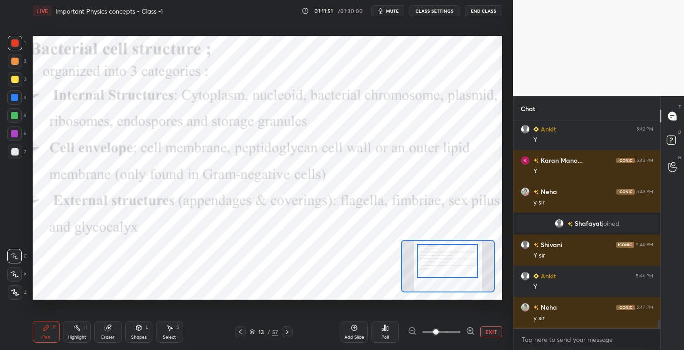
click at [433, 332] on span at bounding box center [435, 331] width 5 height 5
click at [484, 331] on button "EXIT" at bounding box center [491, 331] width 22 height 11
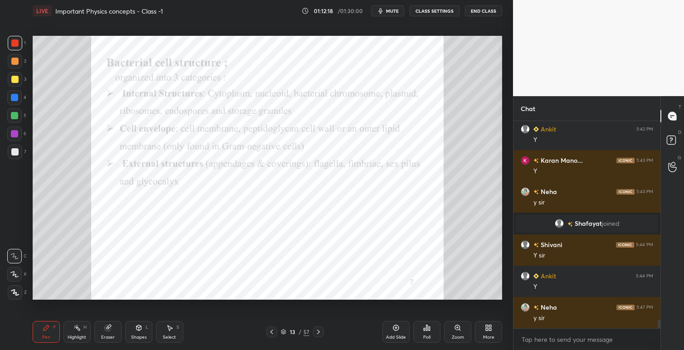
click at [319, 333] on icon at bounding box center [318, 331] width 7 height 7
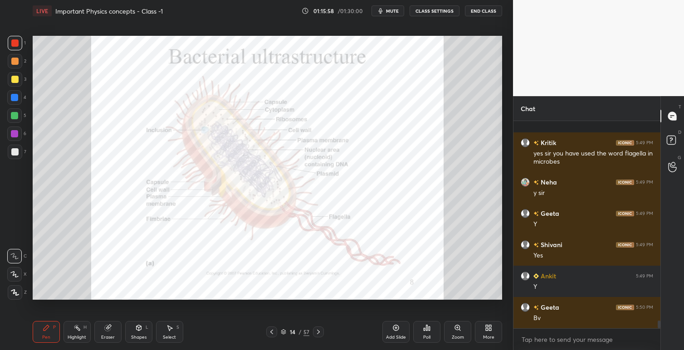
scroll to position [5373, 0]
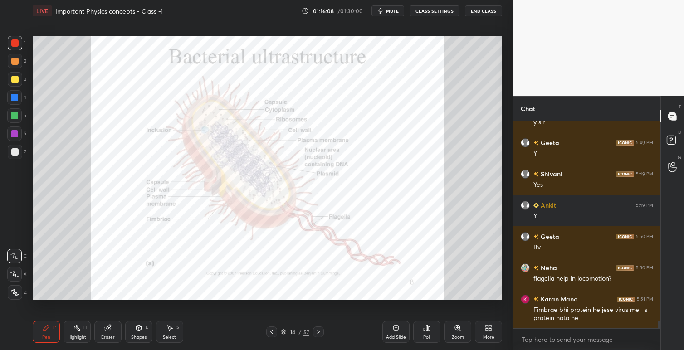
click at [319, 333] on icon at bounding box center [318, 331] width 7 height 7
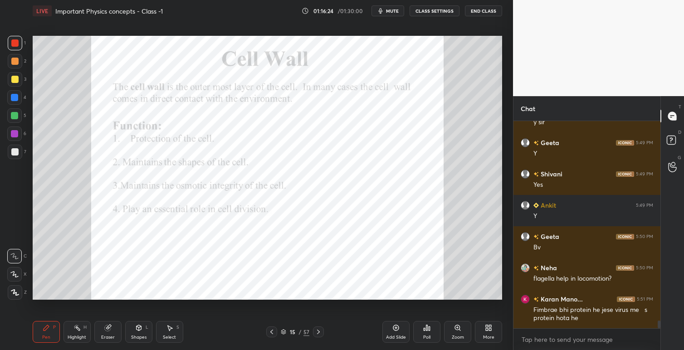
click at [322, 331] on div at bounding box center [318, 331] width 11 height 11
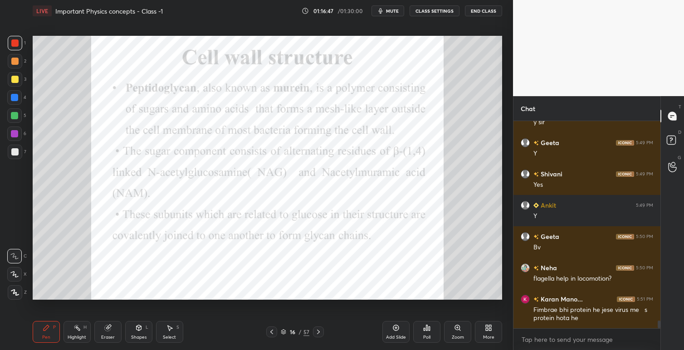
click at [271, 331] on icon at bounding box center [271, 332] width 3 height 5
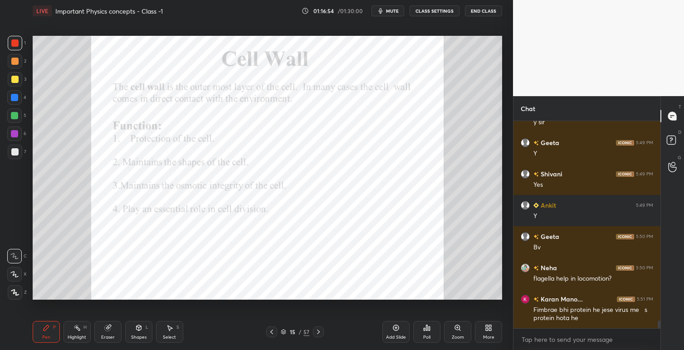
click at [318, 332] on icon at bounding box center [318, 331] width 7 height 7
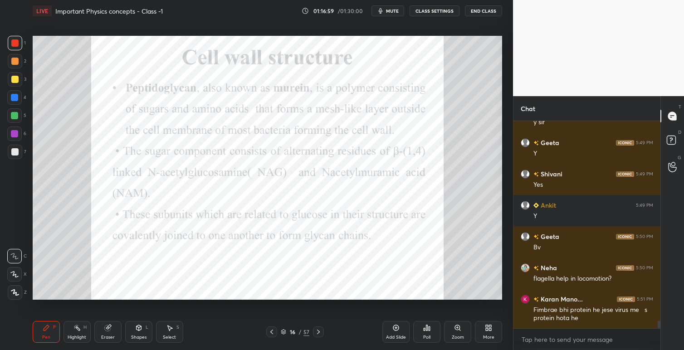
click at [298, 315] on div "LIVE Important Physics concepts - Class -1 01:16:59 / 01:30:00 mute CLASS SETTI…" at bounding box center [267, 175] width 477 height 350
click at [319, 330] on icon at bounding box center [318, 331] width 7 height 7
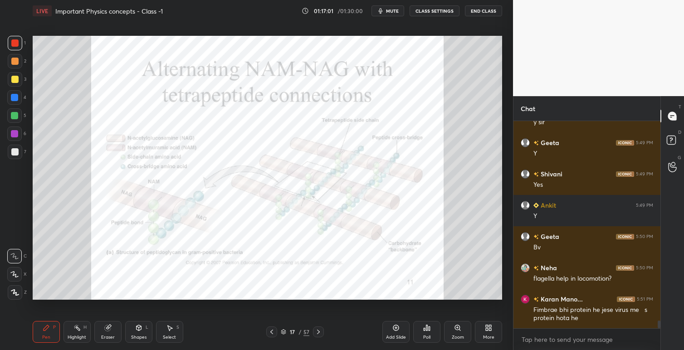
click at [319, 333] on icon at bounding box center [318, 331] width 7 height 7
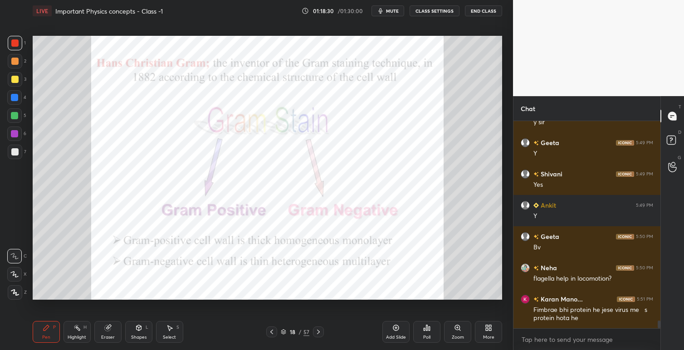
scroll to position [5405, 0]
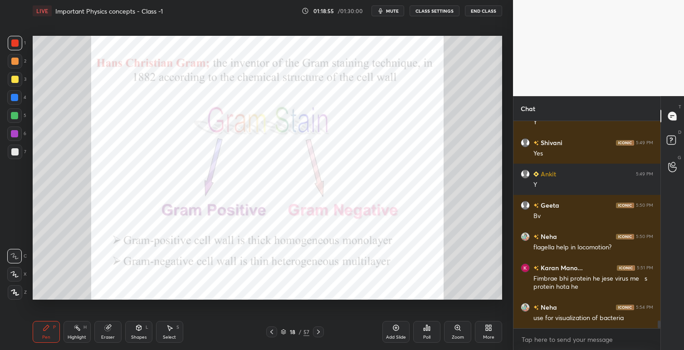
click at [316, 333] on icon at bounding box center [318, 331] width 7 height 7
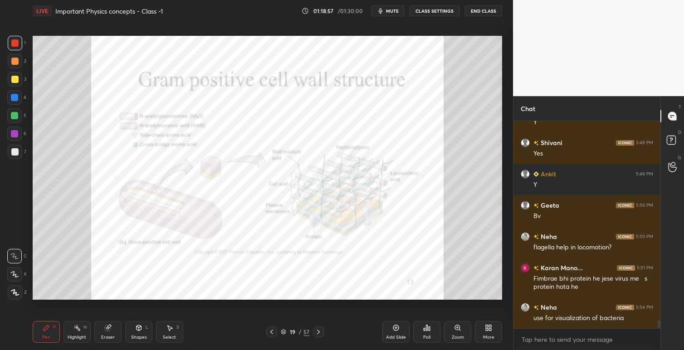
click at [320, 331] on icon at bounding box center [318, 331] width 7 height 7
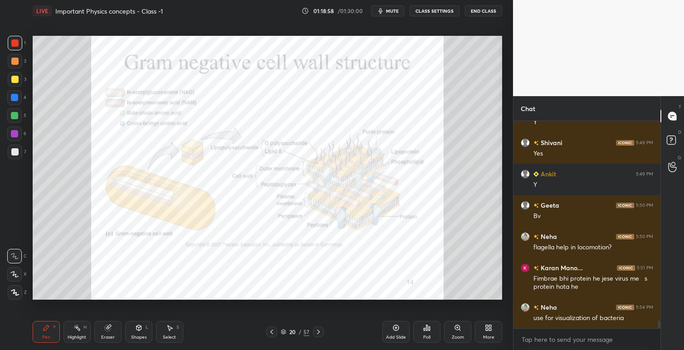
click at [321, 332] on icon at bounding box center [318, 331] width 7 height 7
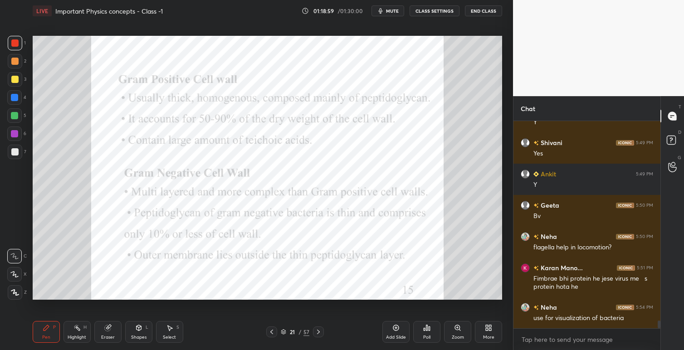
click at [272, 331] on icon at bounding box center [271, 331] width 7 height 7
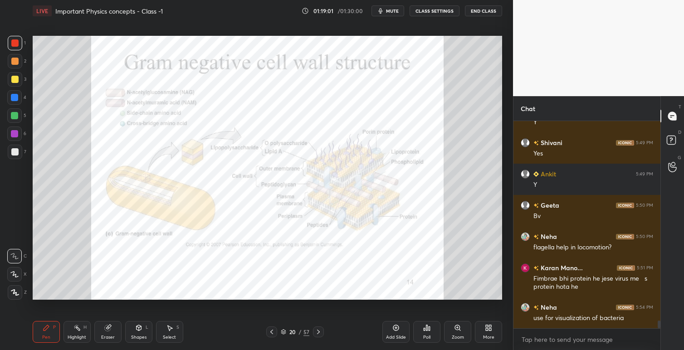
click at [274, 332] on icon at bounding box center [271, 331] width 7 height 7
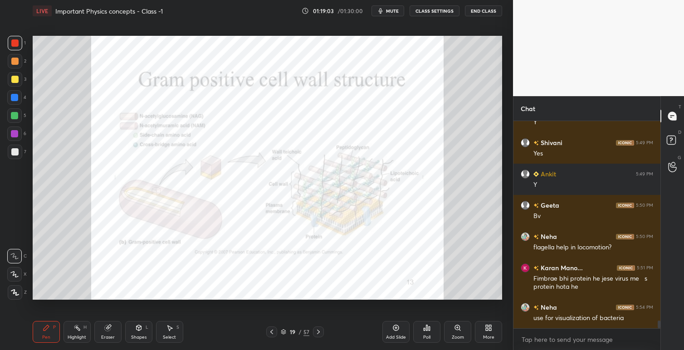
click at [275, 333] on icon at bounding box center [271, 331] width 7 height 7
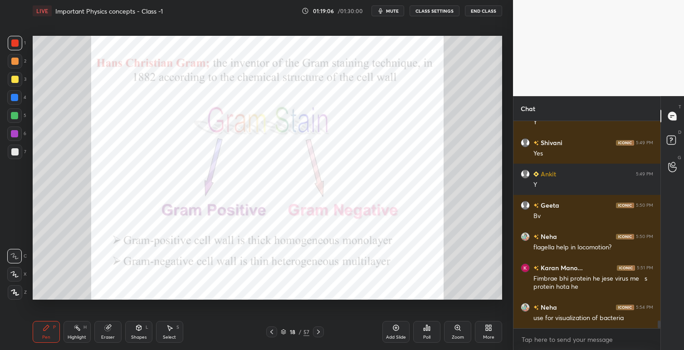
click at [272, 333] on icon at bounding box center [271, 332] width 3 height 5
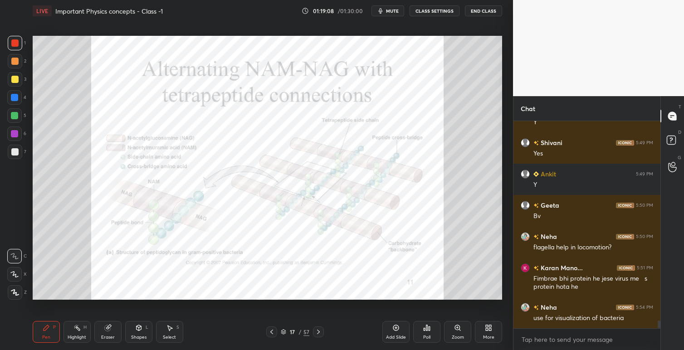
click at [276, 333] on div at bounding box center [271, 331] width 11 height 11
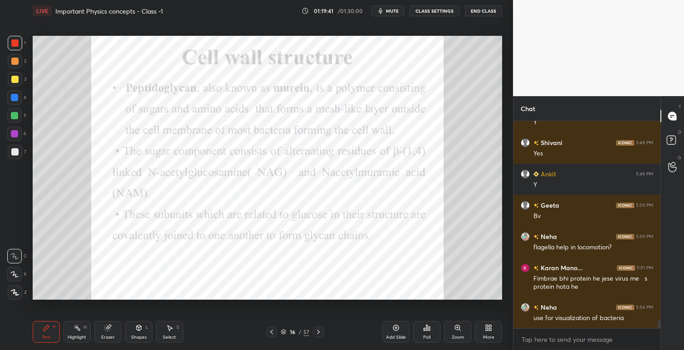
scroll to position [5436, 0]
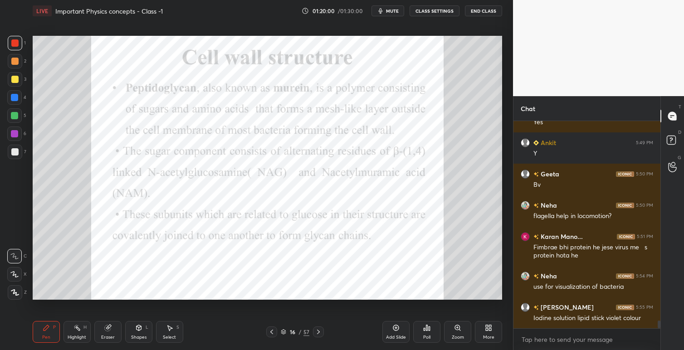
click at [319, 331] on icon at bounding box center [318, 332] width 3 height 5
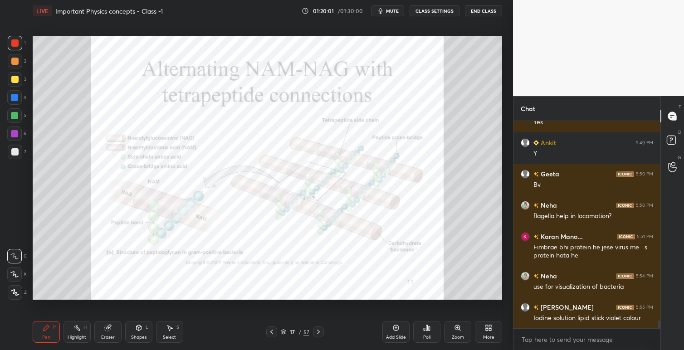
click at [320, 332] on icon at bounding box center [318, 331] width 7 height 7
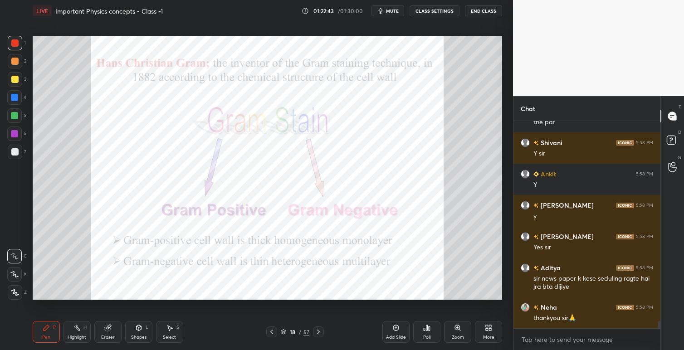
scroll to position [3, 3]
click at [482, 11] on button "End Class" at bounding box center [483, 10] width 37 height 11
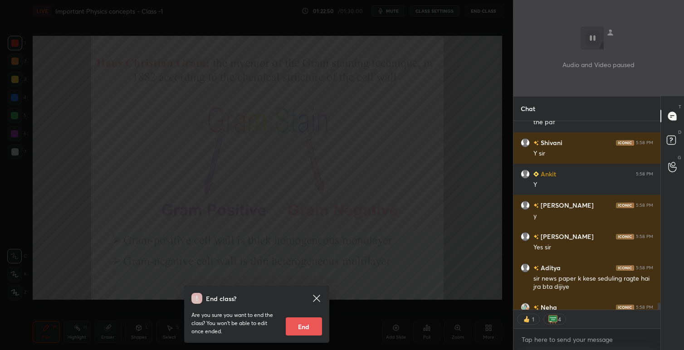
scroll to position [5761, 0]
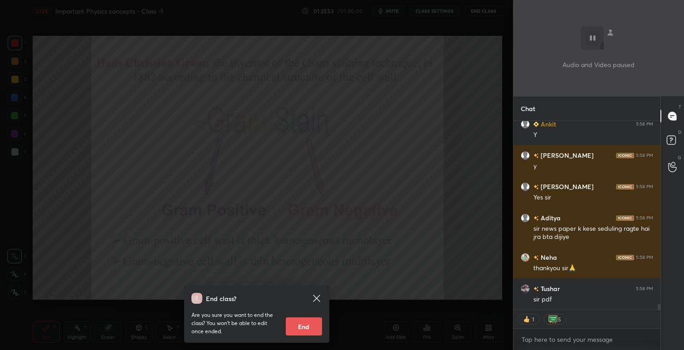
click at [307, 326] on button "End" at bounding box center [304, 326] width 36 height 18
type textarea "x"
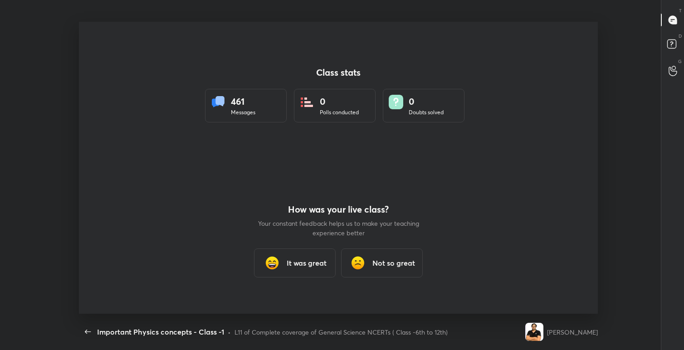
scroll to position [0, 0]
click at [310, 256] on div "It was great" at bounding box center [295, 262] width 82 height 29
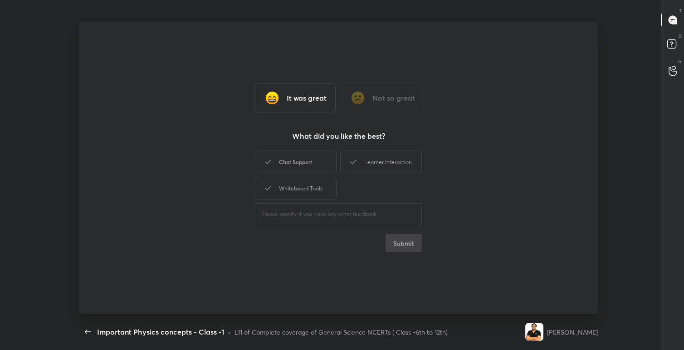
click at [310, 172] on div "Chat Support" at bounding box center [296, 162] width 82 height 23
click at [372, 167] on div "Learner Interaction" at bounding box center [381, 162] width 82 height 23
click at [320, 180] on div "Whiteboard Tools" at bounding box center [296, 188] width 82 height 23
click at [406, 247] on button "Submit" at bounding box center [403, 243] width 36 height 18
